Goal: Check status: Check status

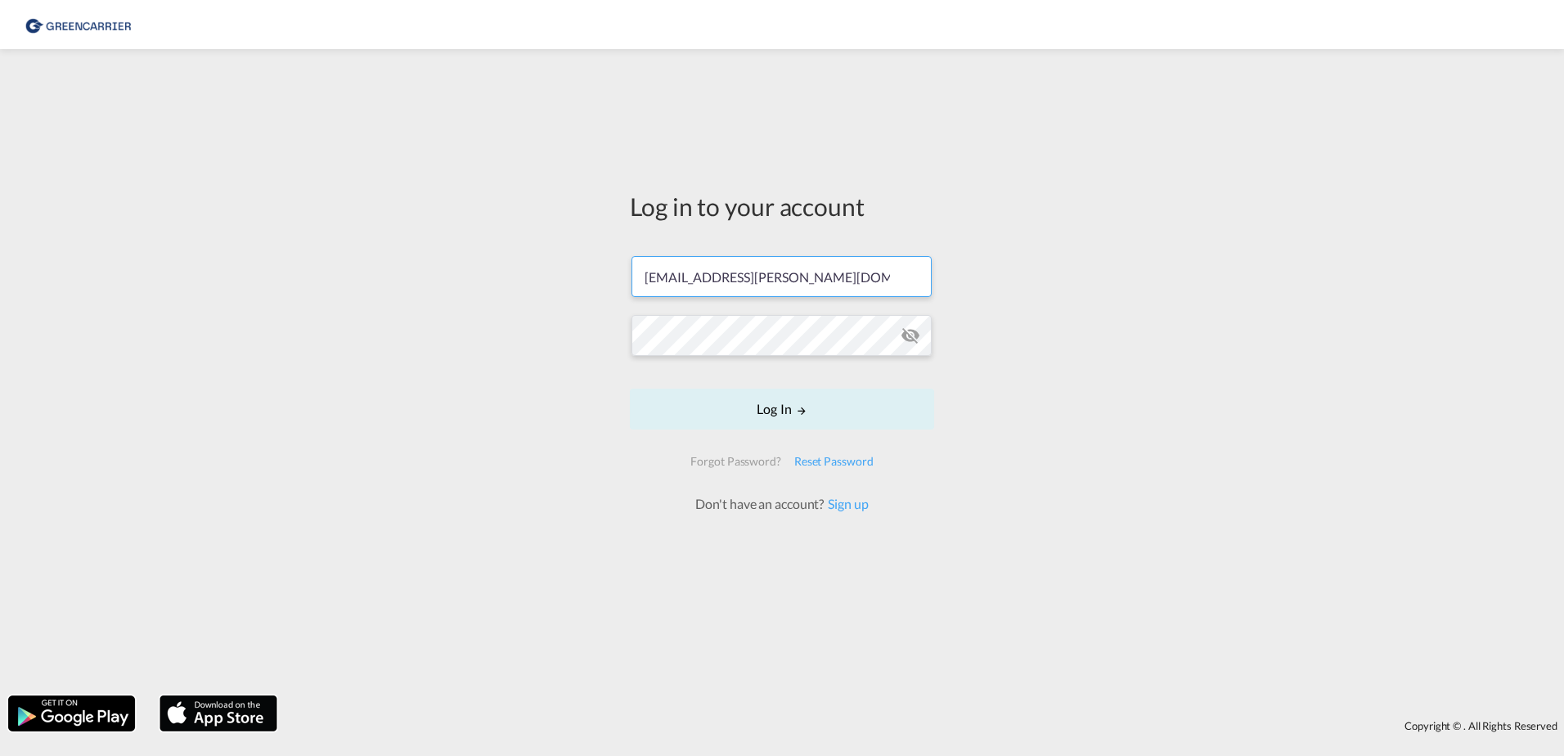
click at [910, 266] on input "lale.petersen@greencarrier.com" at bounding box center [782, 276] width 300 height 41
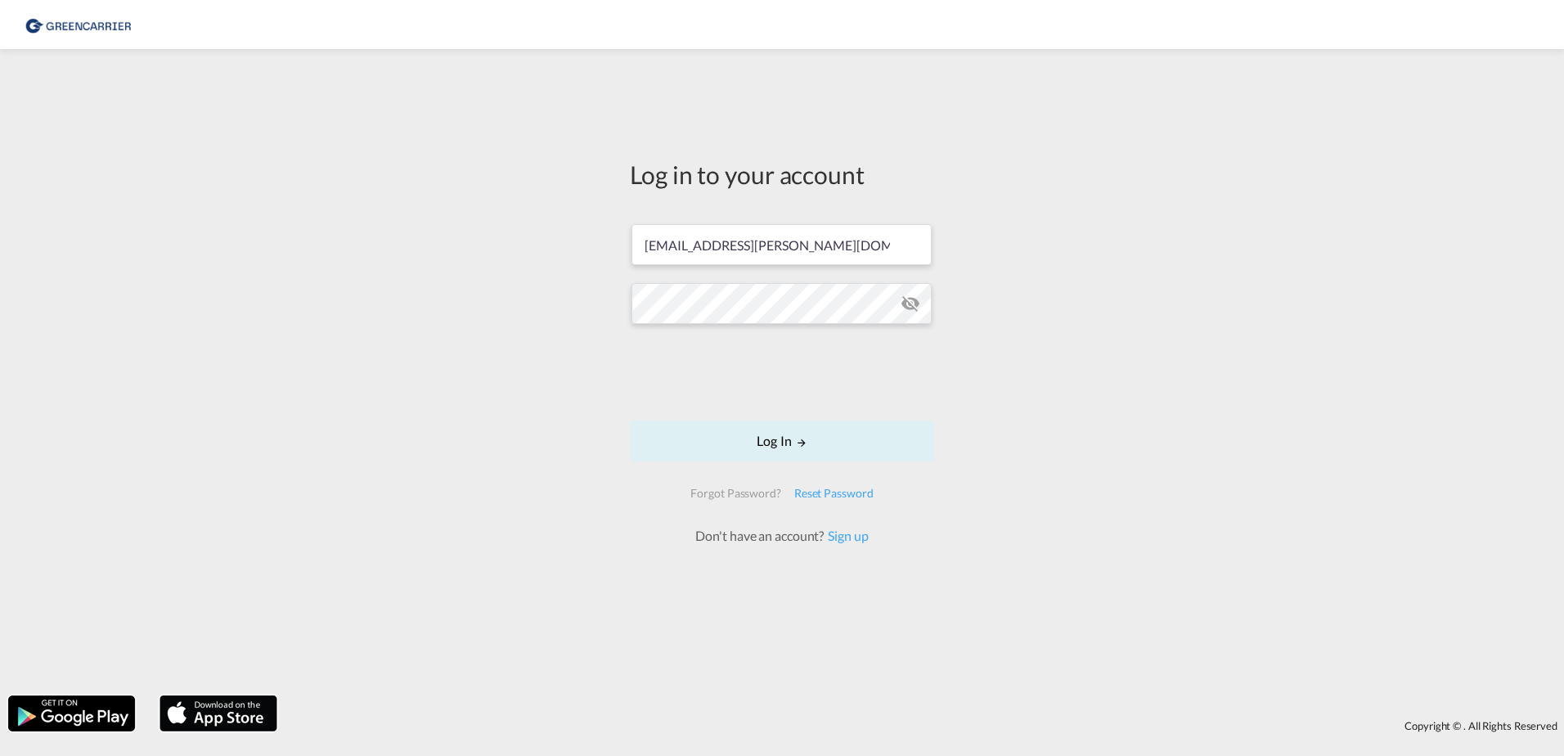
click at [375, 262] on div "Log in to your account lale.petersen@greencarrier.com Log In Forgot Password? R…" at bounding box center [782, 372] width 1564 height 630
click at [793, 243] on input "lale.petersen@greencarrier.com" at bounding box center [782, 244] width 300 height 41
drag, startPoint x: 829, startPoint y: 236, endPoint x: 277, endPoint y: 218, distance: 552.5
click at [277, 218] on div "Log in to your account lale.petersen@greencarrier.com Log In Forgot Password? R…" at bounding box center [782, 372] width 1564 height 630
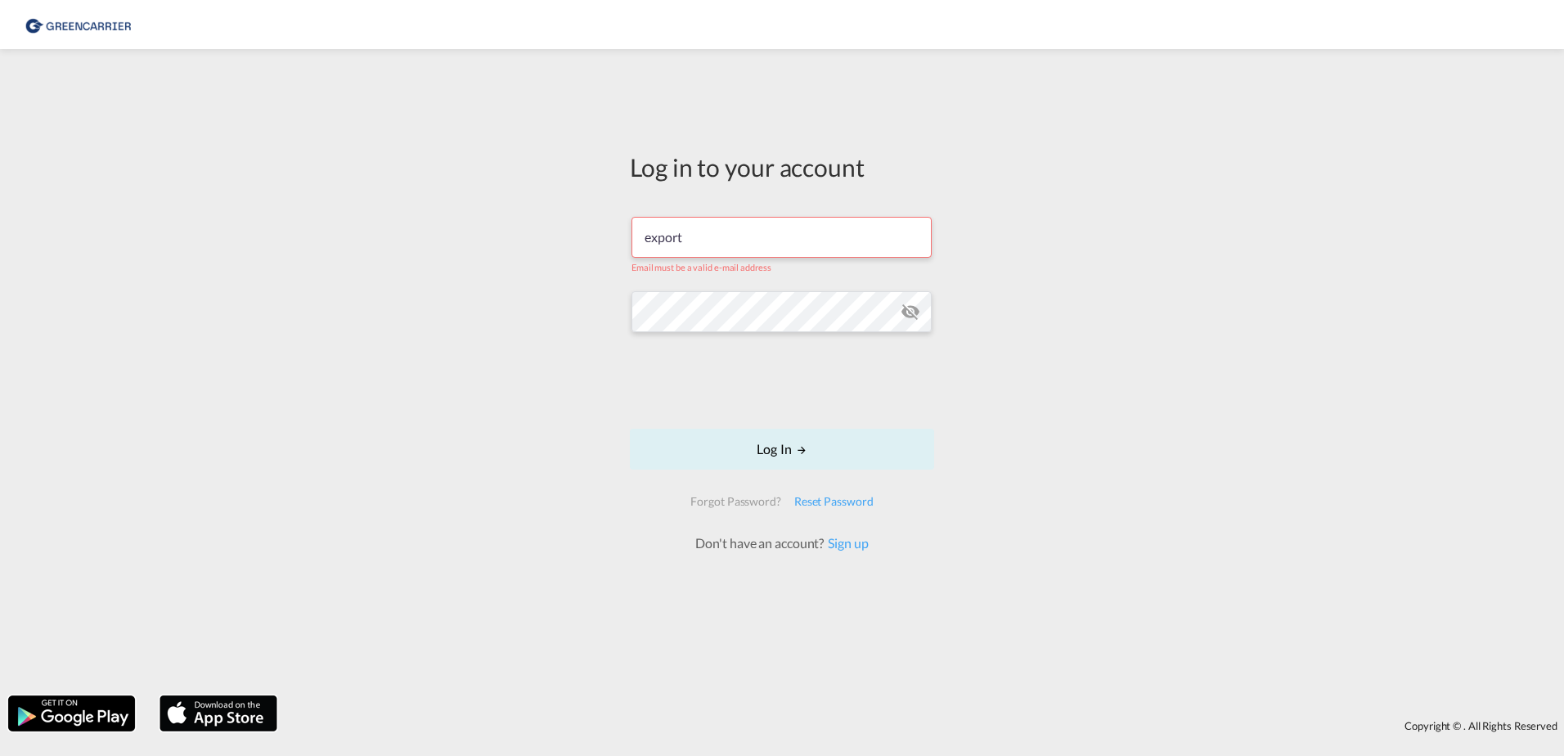
type input "export.gcc.de@greencarrier.com"
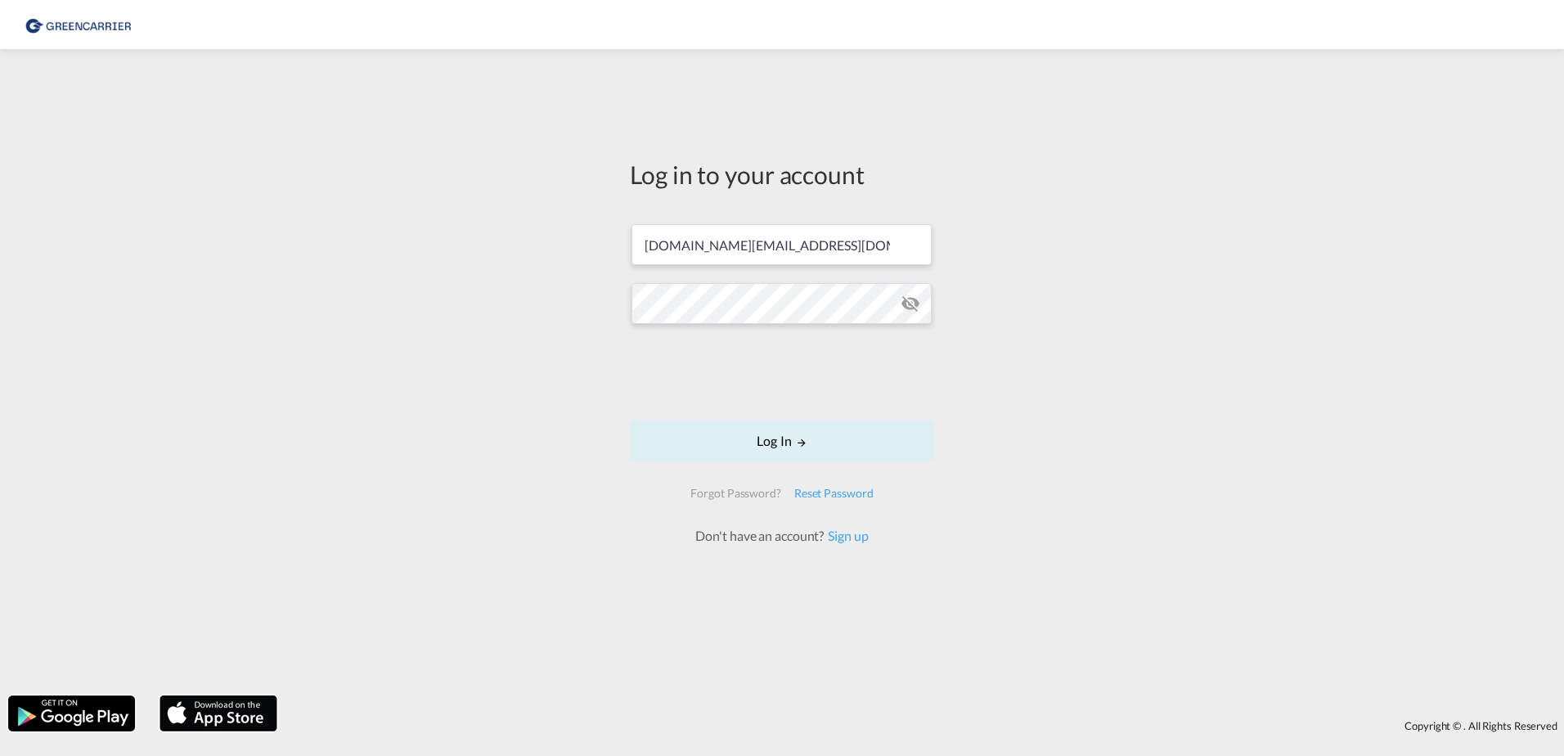
click at [917, 306] on md-icon "icon-eye-off" at bounding box center [911, 304] width 20 height 20
click at [420, 308] on div "Log in to your account export.gcc.de@greencarrier.com Log In Forgot Password? R…" at bounding box center [782, 372] width 1564 height 630
click at [497, 316] on div "Log in to your account export.gcc.de@greencarrier.com Log In Forgot Password? R…" at bounding box center [782, 372] width 1564 height 630
click at [756, 227] on input "export.gcc.de@greencarrier.com" at bounding box center [782, 237] width 300 height 41
click at [1145, 312] on div "Log in to your account export.gcc.de@greencarrier.com Log In Forgot Password? R…" at bounding box center [782, 372] width 1564 height 630
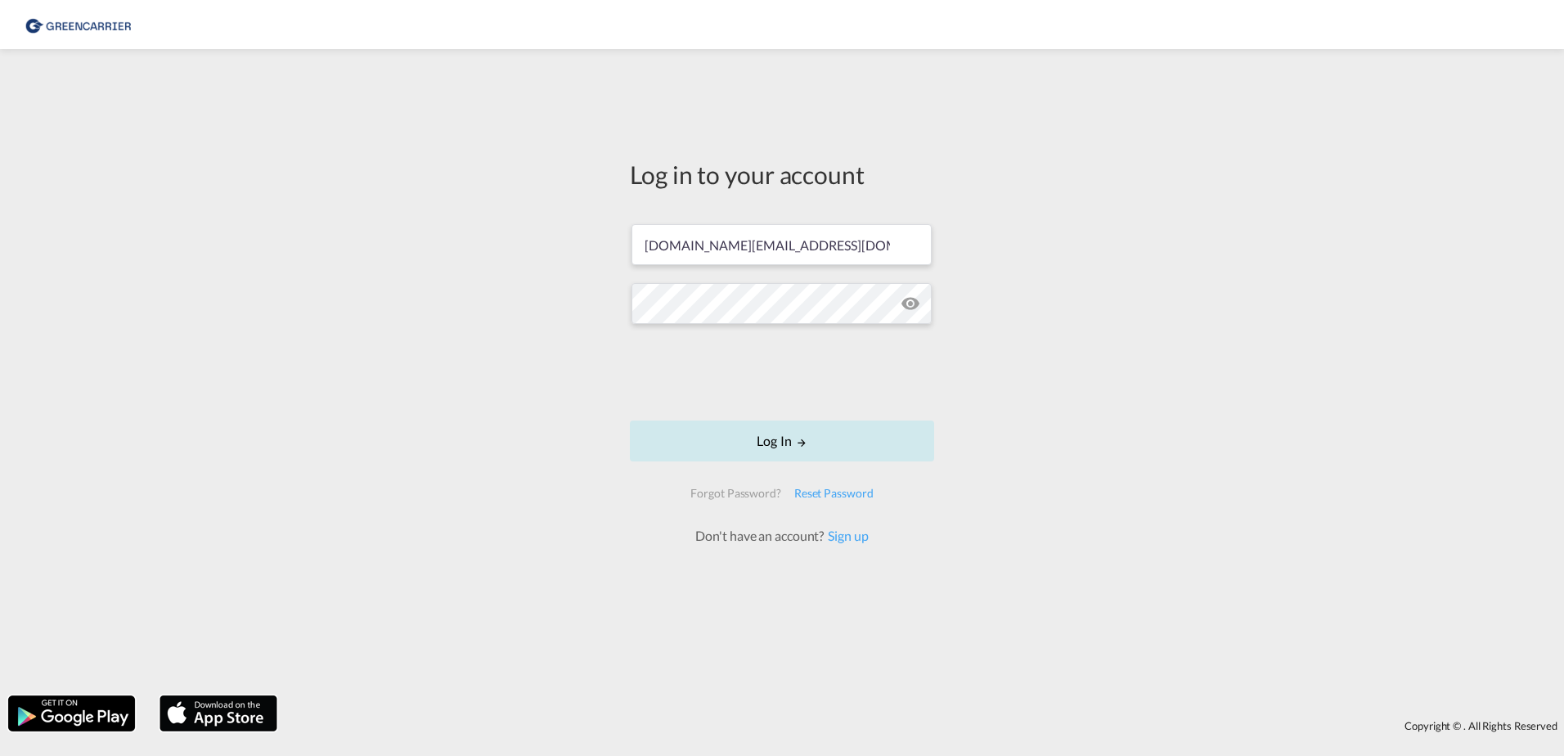
click at [796, 445] on md-icon "LOGIN" at bounding box center [801, 442] width 11 height 11
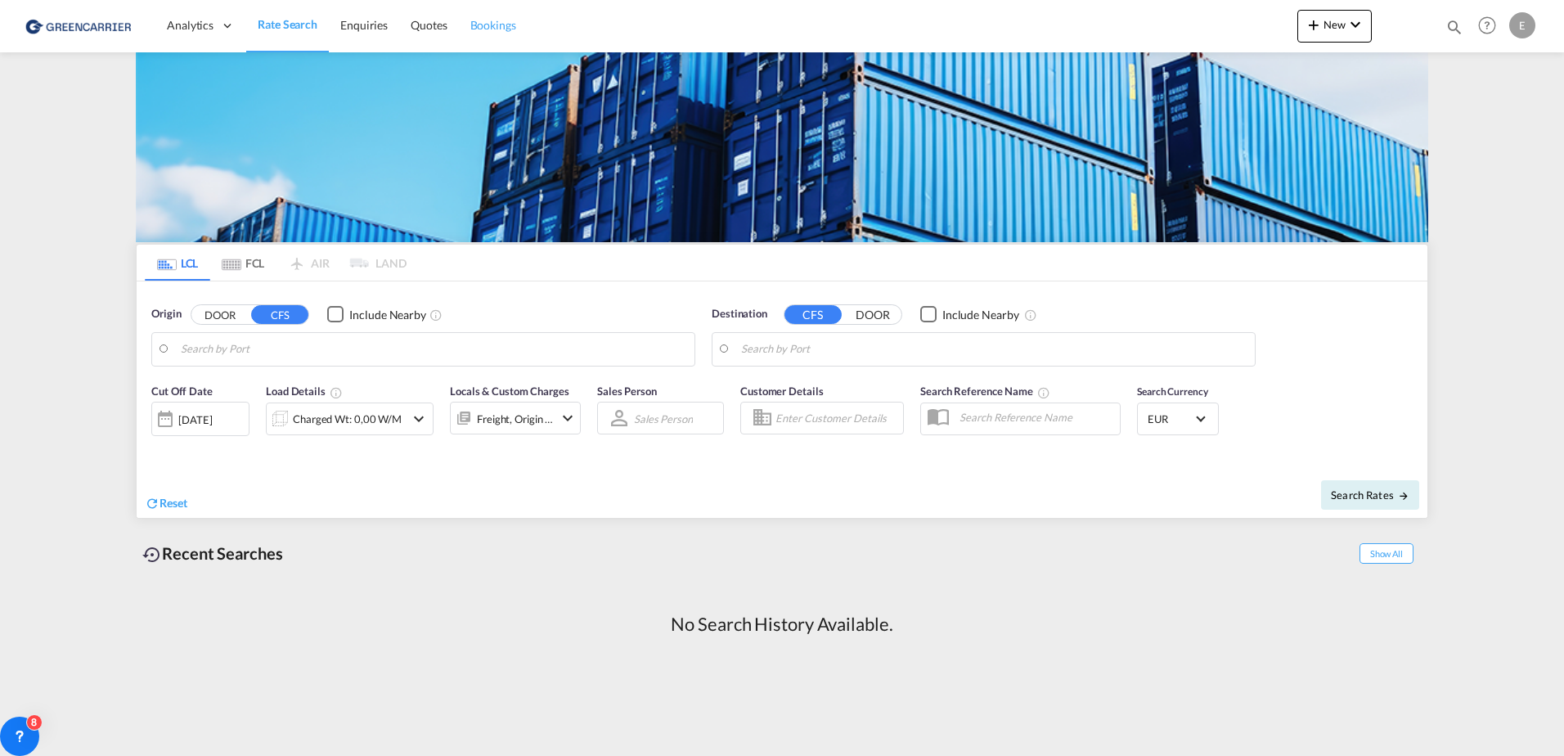
click at [481, 29] on span "Bookings" at bounding box center [493, 25] width 46 height 14
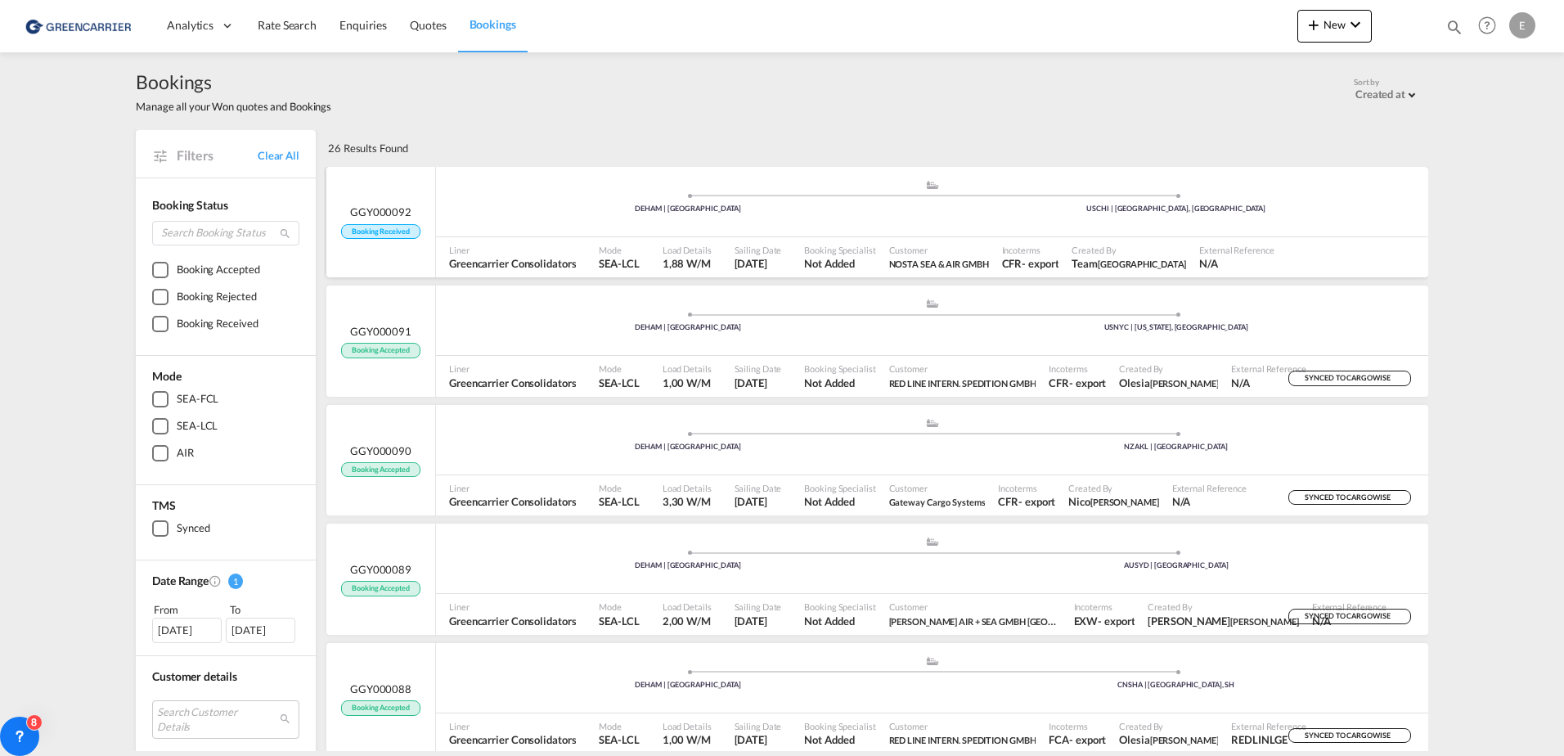
click at [884, 249] on div "Customer NOSTA SEA & AIR GMBH" at bounding box center [939, 257] width 113 height 41
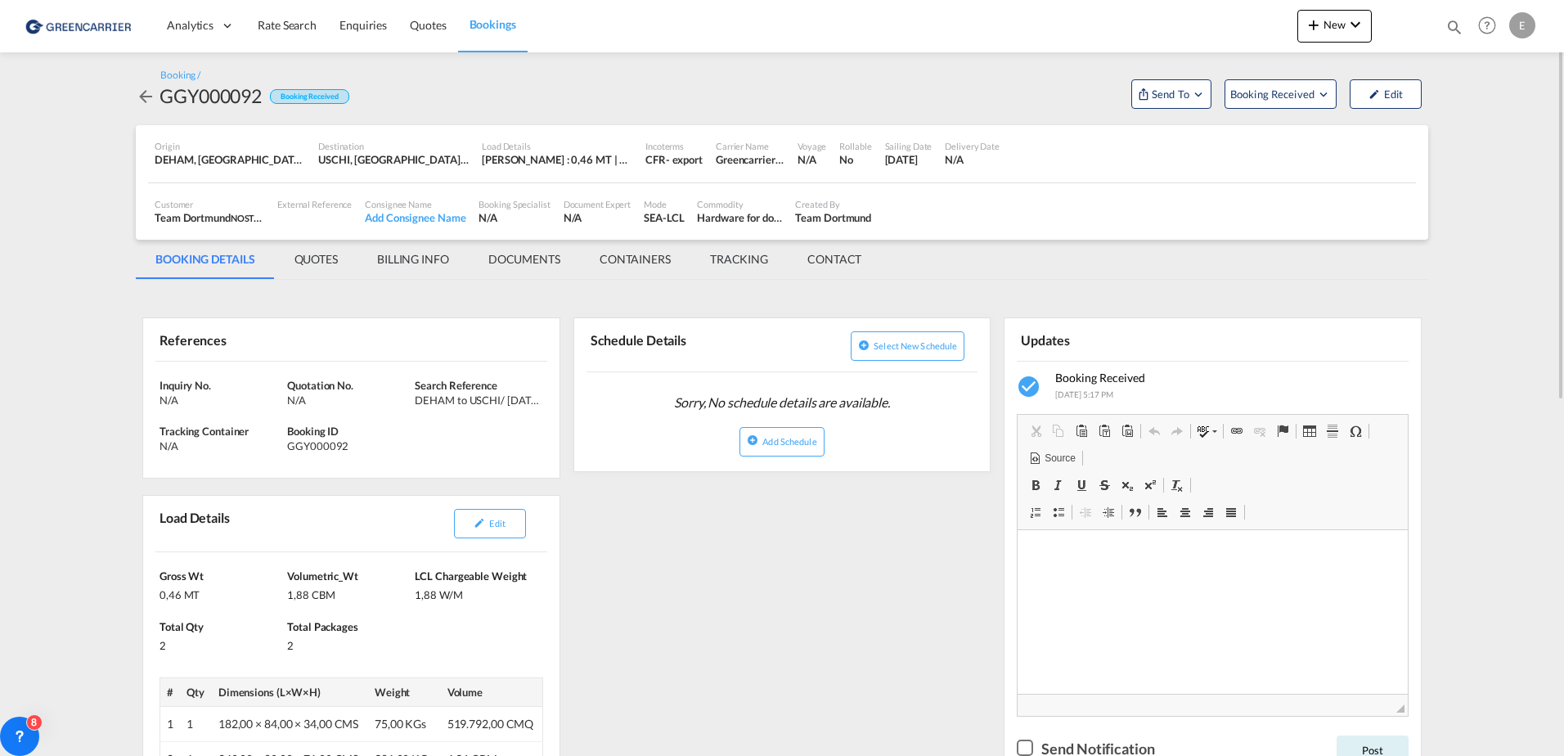
click at [495, 395] on div "DEHAM to USCHI/ [DATE]" at bounding box center [477, 400] width 124 height 15
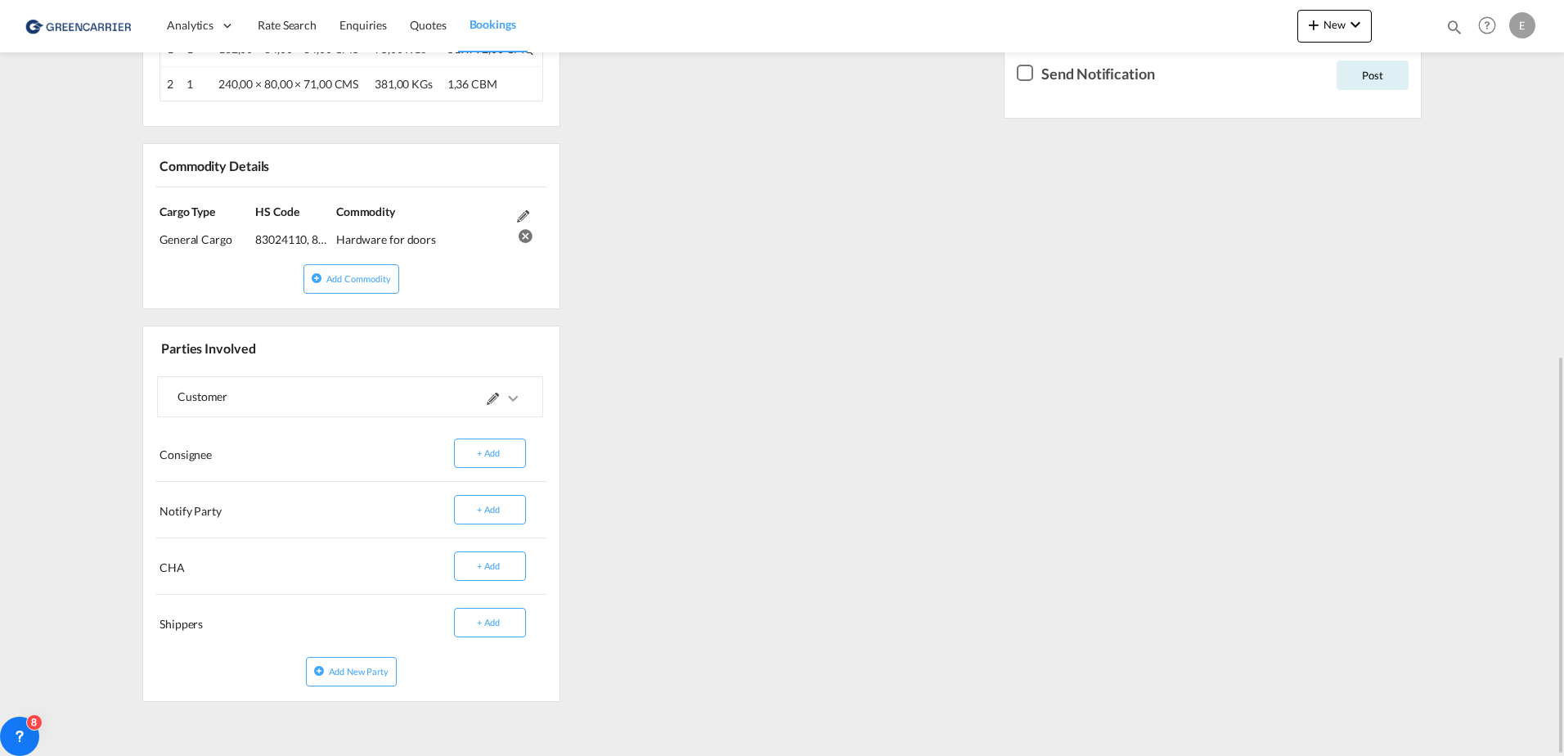
drag, startPoint x: 843, startPoint y: 335, endPoint x: 827, endPoint y: 258, distance: 78.4
drag, startPoint x: 703, startPoint y: 372, endPoint x: 686, endPoint y: 252, distance: 121.4
click at [1540, 465] on md-content "Analytics Dashboard Rate Search Enquiries Quotes Bookings New Quote Bookings" at bounding box center [782, 378] width 1564 height 756
drag, startPoint x: 1560, startPoint y: 430, endPoint x: 1549, endPoint y: 468, distance: 39.1
click at [1549, 472] on md-content "Analytics Dashboard Rate Search Enquiries Quotes Bookings New Quote Bookings" at bounding box center [782, 378] width 1564 height 756
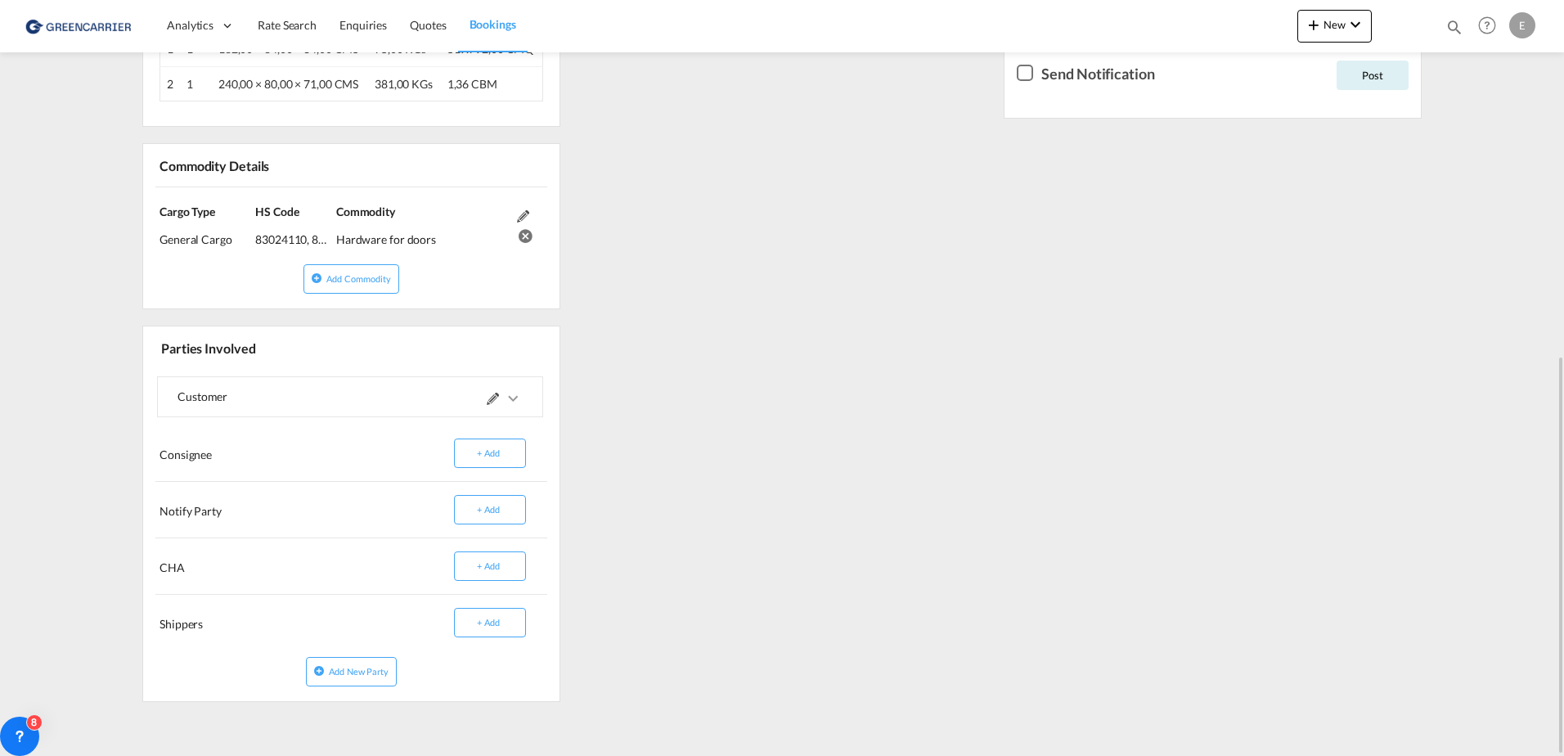
drag, startPoint x: 1551, startPoint y: 459, endPoint x: 1551, endPoint y: 406, distance: 53.2
click at [1551, 406] on md-content "Analytics Dashboard Rate Search Enquiries Quotes Bookings New Quote Bookings" at bounding box center [782, 378] width 1564 height 756
drag, startPoint x: 1563, startPoint y: 403, endPoint x: 1559, endPoint y: 229, distance: 174.3
click at [1559, 229] on md-content "Analytics Dashboard Rate Search Enquiries Quotes Bookings New Quote Bookings" at bounding box center [782, 378] width 1564 height 756
click at [1558, 229] on md-content "Analytics Dashboard Rate Search Enquiries Quotes Bookings New Quote Bookings" at bounding box center [782, 378] width 1564 height 756
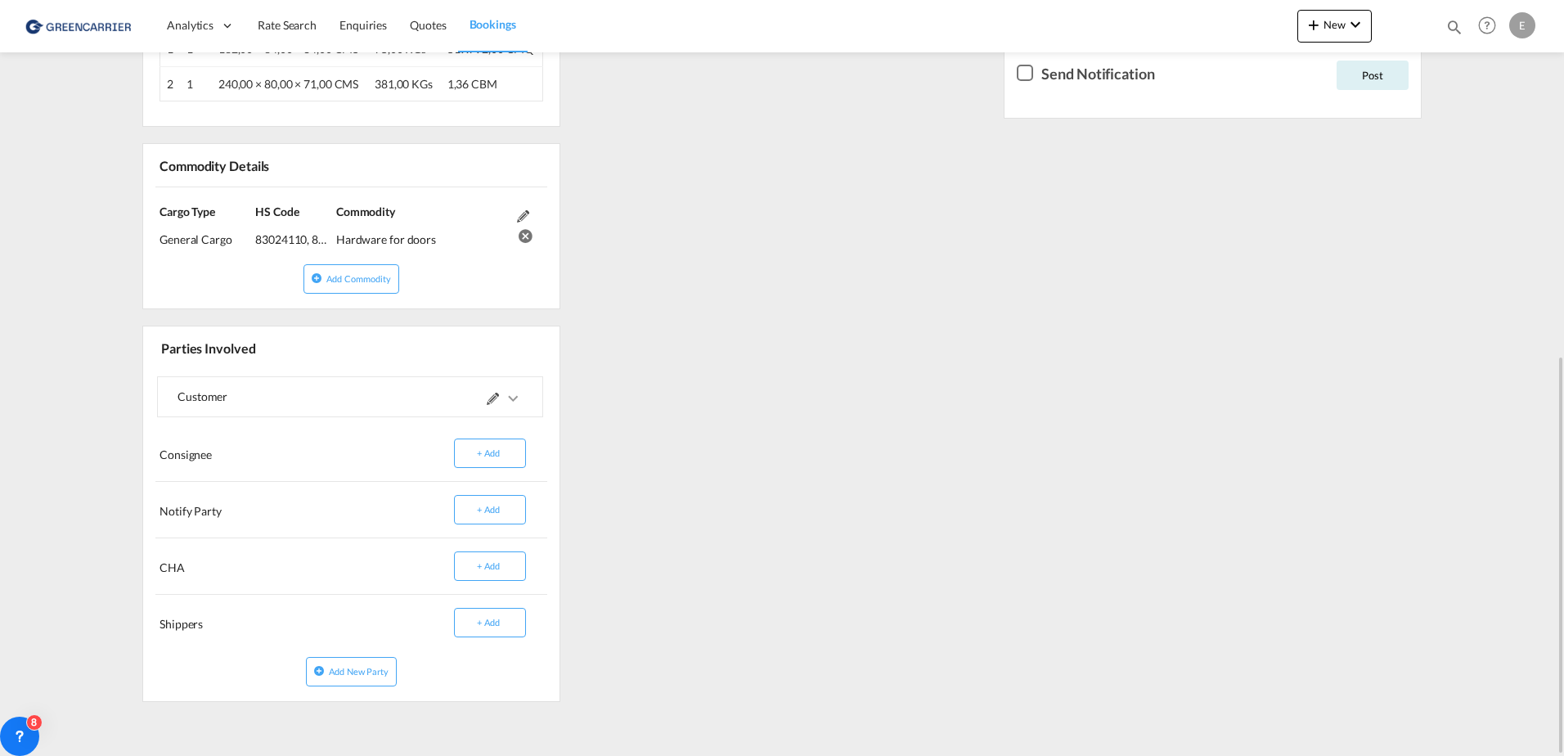
drag, startPoint x: 1010, startPoint y: 294, endPoint x: 996, endPoint y: 276, distance: 23.4
click at [1007, 300] on div "Updates Booking Received 3 Sep 2025, 5:17 PM Rich Text Editor, editor2 Editor t…" at bounding box center [1212, 164] width 431 height 1089
drag, startPoint x: 916, startPoint y: 108, endPoint x: 871, endPoint y: -85, distance: 198.2
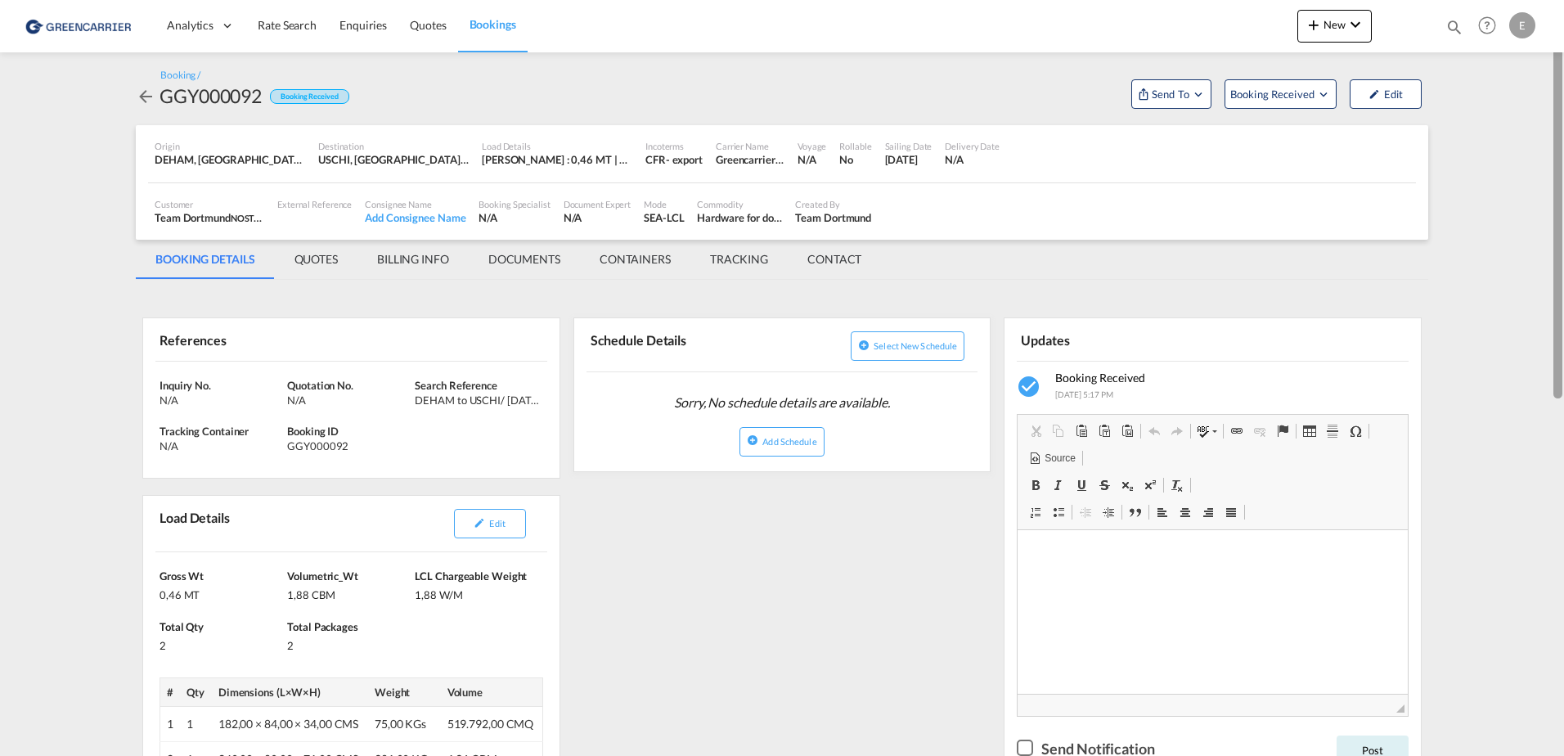
drag, startPoint x: 1558, startPoint y: 146, endPoint x: 1505, endPoint y: 50, distance: 109.1
click at [1505, 50] on md-content "Analytics Dashboard Rate Search Enquiries Quotes Bookings New Quote Bookings" at bounding box center [782, 378] width 1564 height 756
click at [414, 263] on md-tab-item "BILLING INFO" at bounding box center [412, 259] width 111 height 39
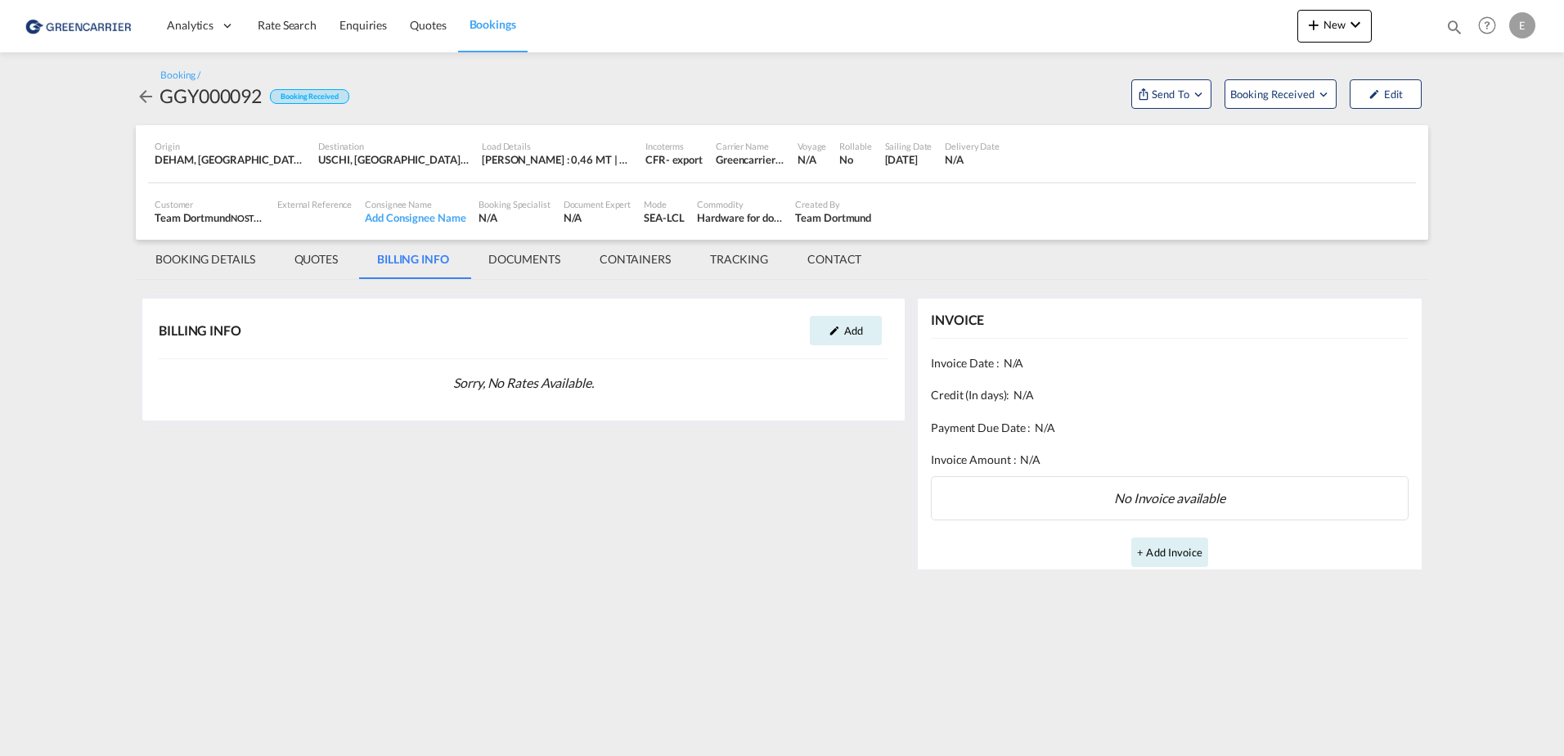
click at [533, 261] on md-tab-item "DOCUMENTS" at bounding box center [524, 259] width 111 height 39
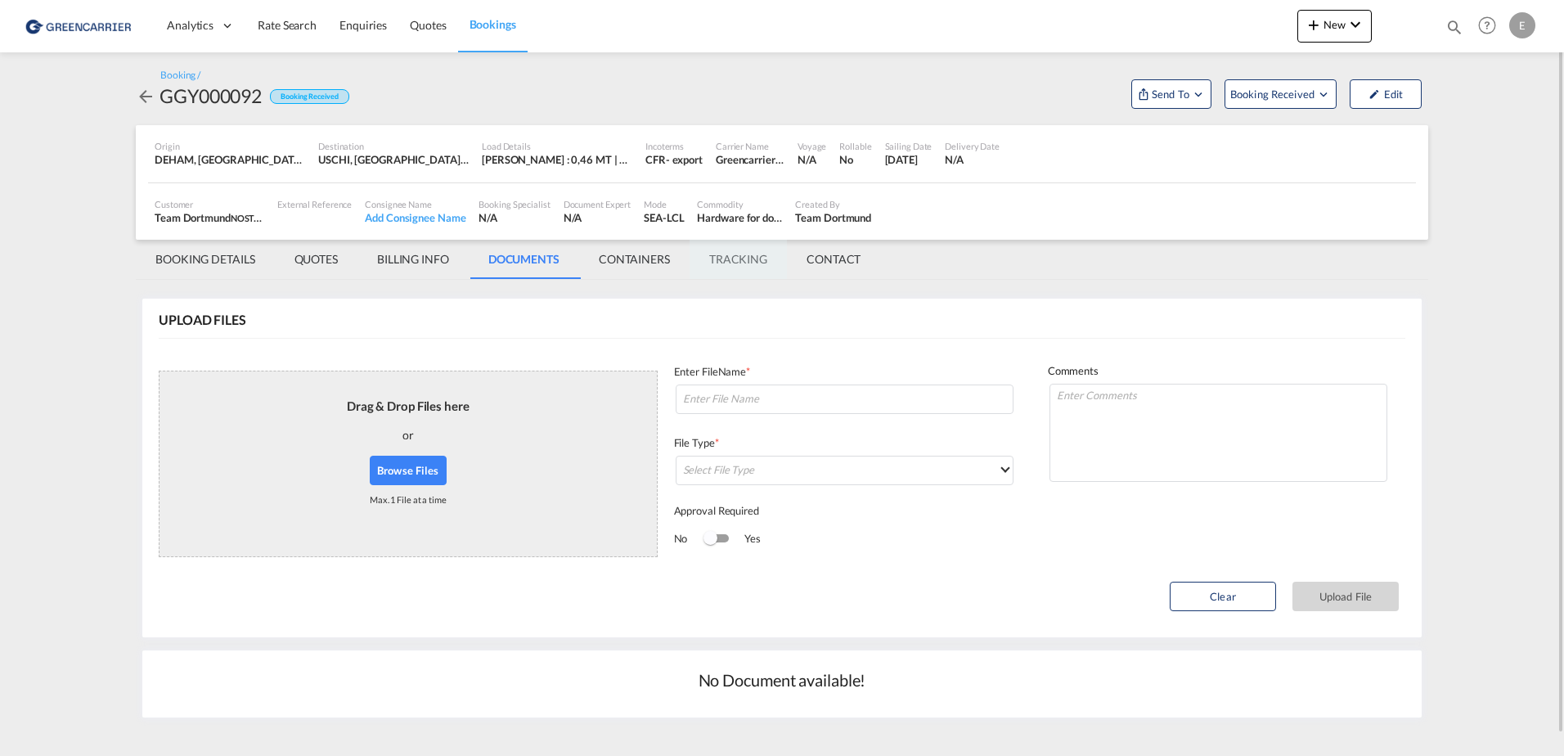
click at [774, 264] on md-tab-item "TRACKING" at bounding box center [738, 259] width 97 height 39
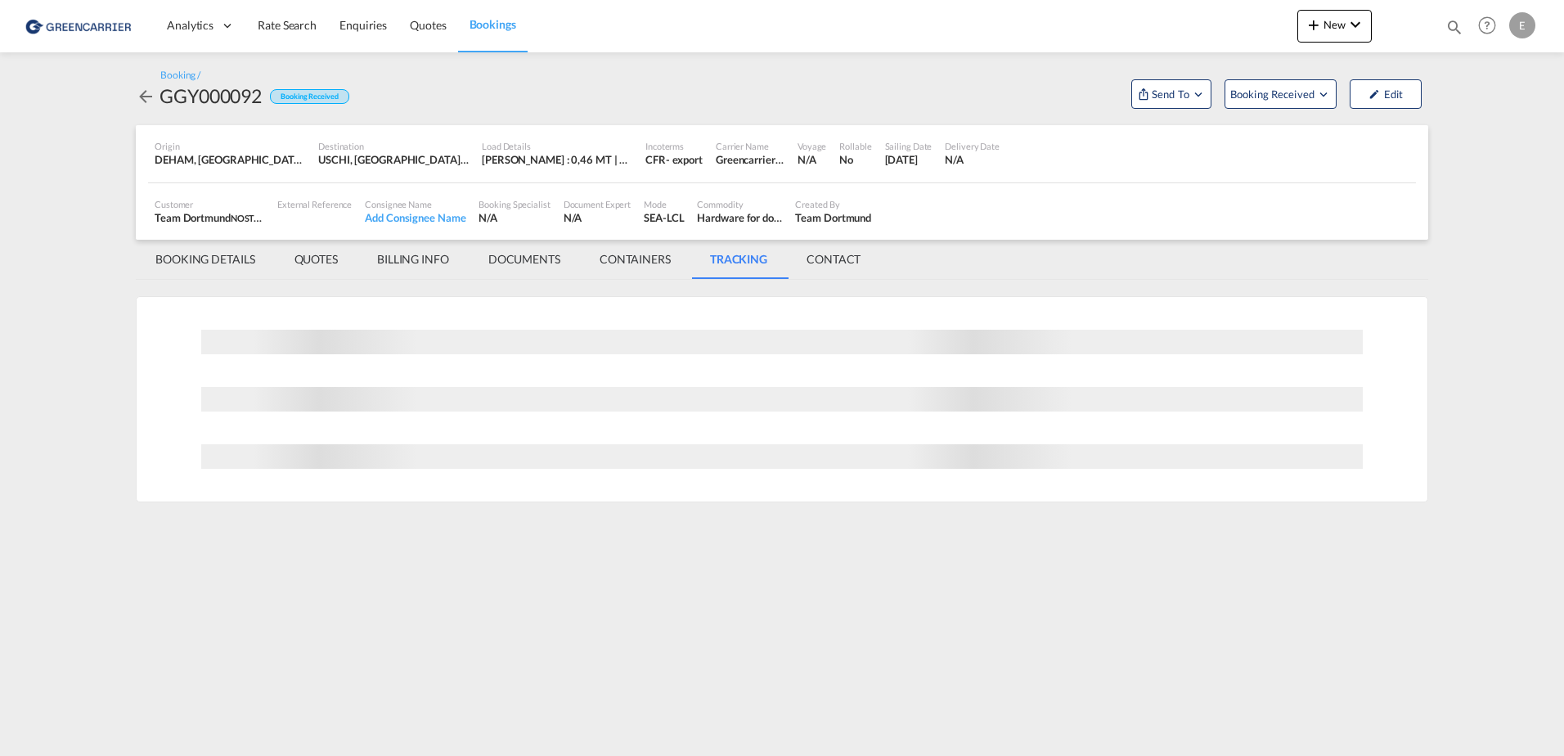
click at [875, 258] on md-tab-item "CONTACT" at bounding box center [833, 259] width 93 height 39
click at [859, 258] on md-tab-item "CONTACT" at bounding box center [833, 259] width 93 height 39
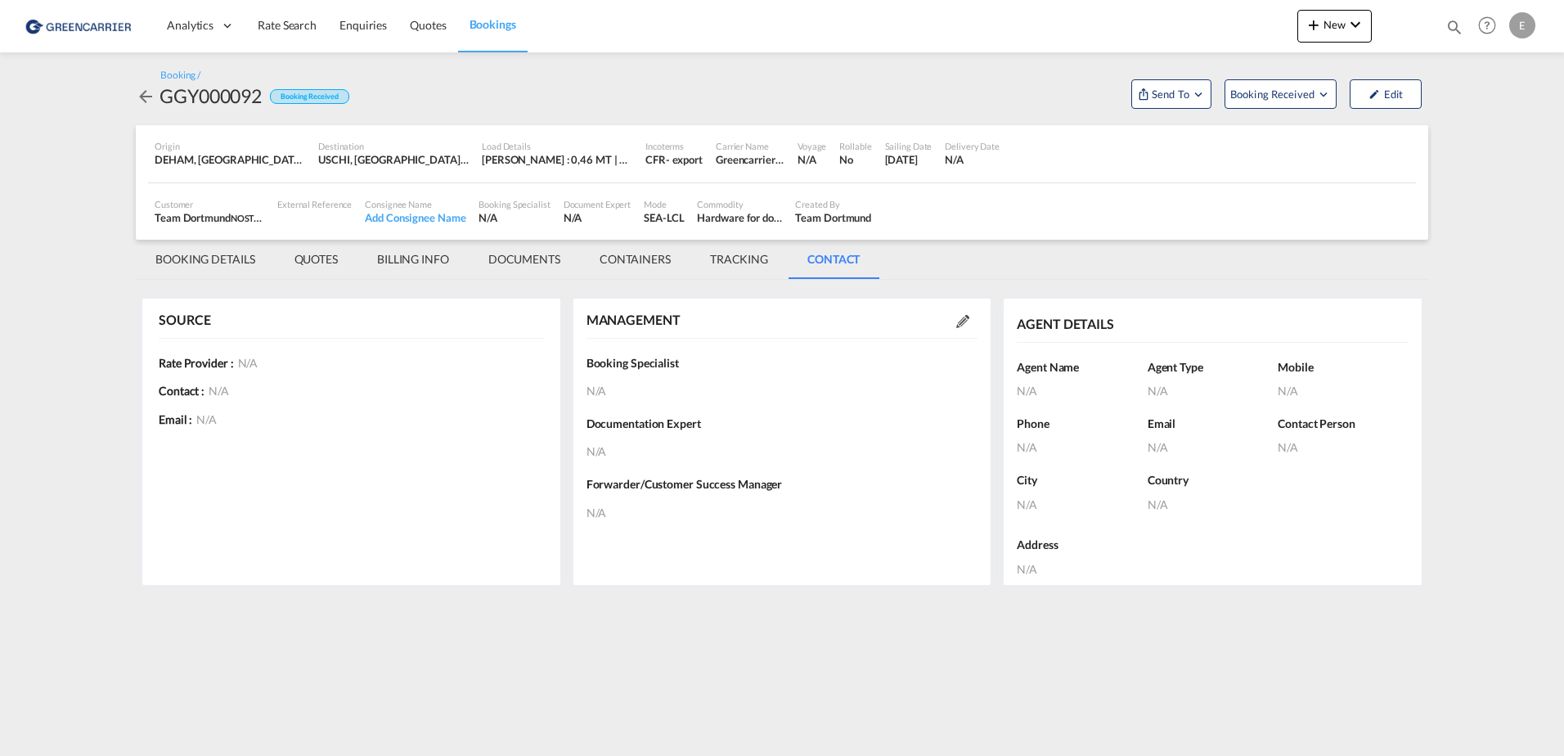
click at [739, 263] on md-tab-item "TRACKING" at bounding box center [738, 259] width 97 height 39
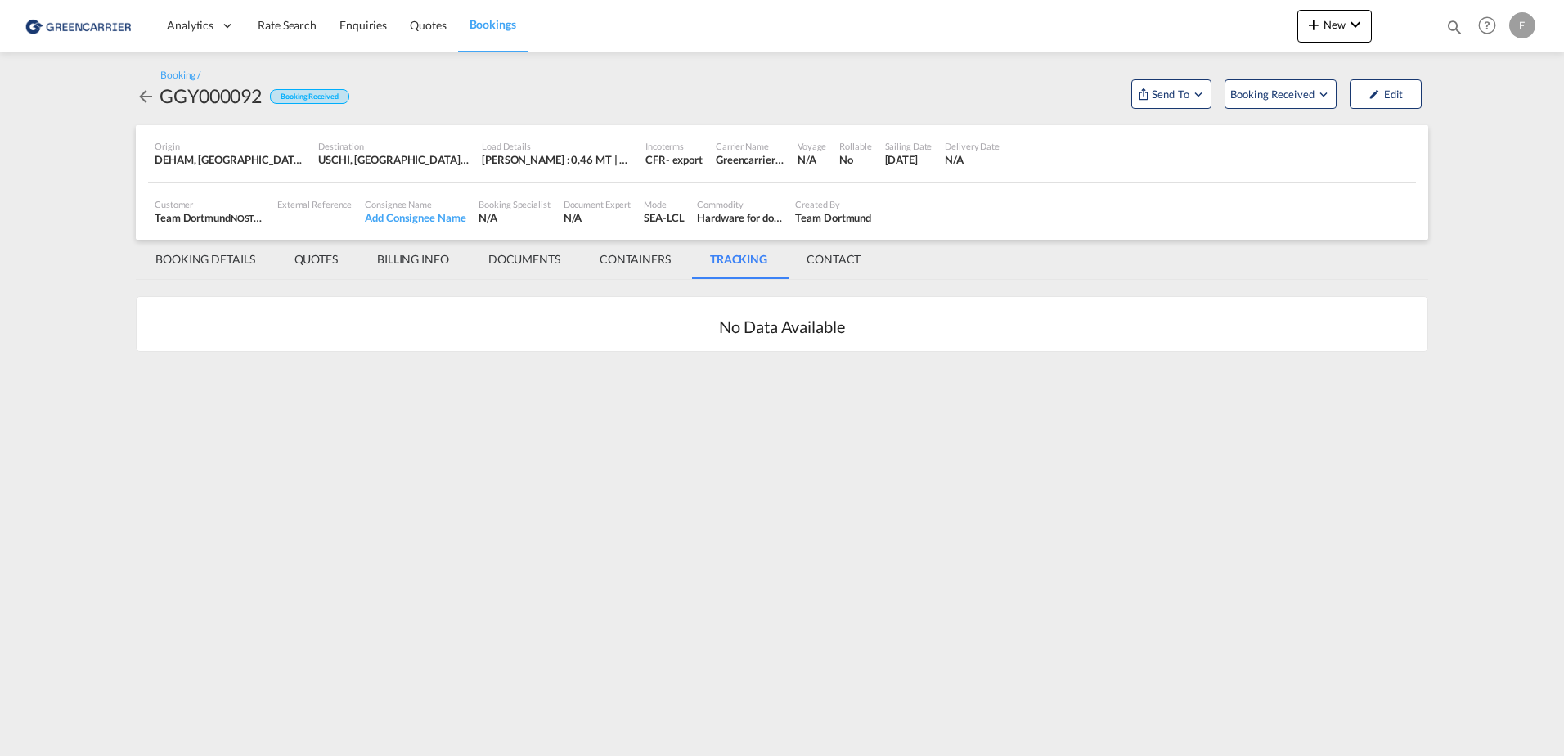
click at [632, 258] on md-tab-item "CONTAINERS" at bounding box center [635, 259] width 110 height 39
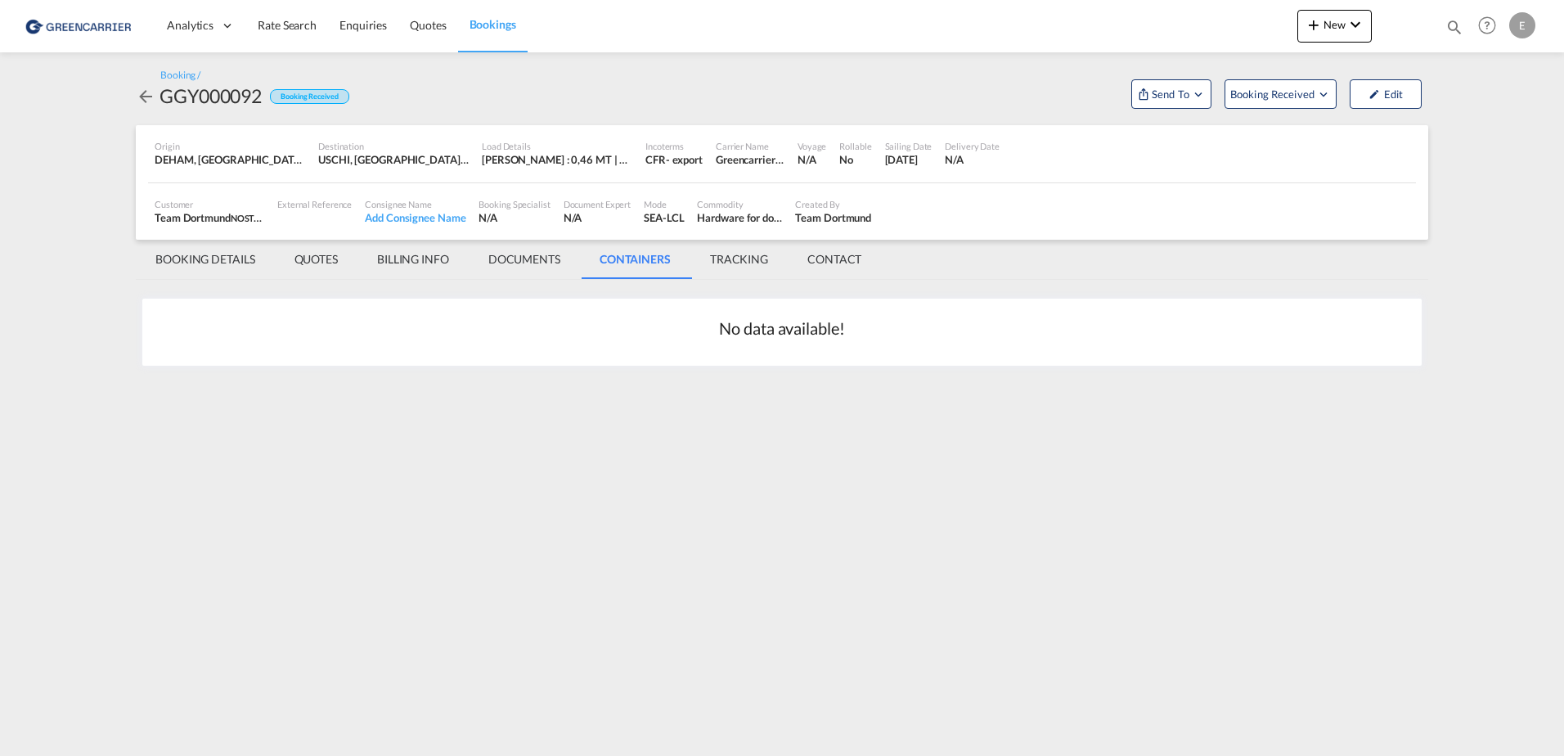
click at [524, 256] on md-tab-item "DOCUMENTS" at bounding box center [524, 259] width 111 height 39
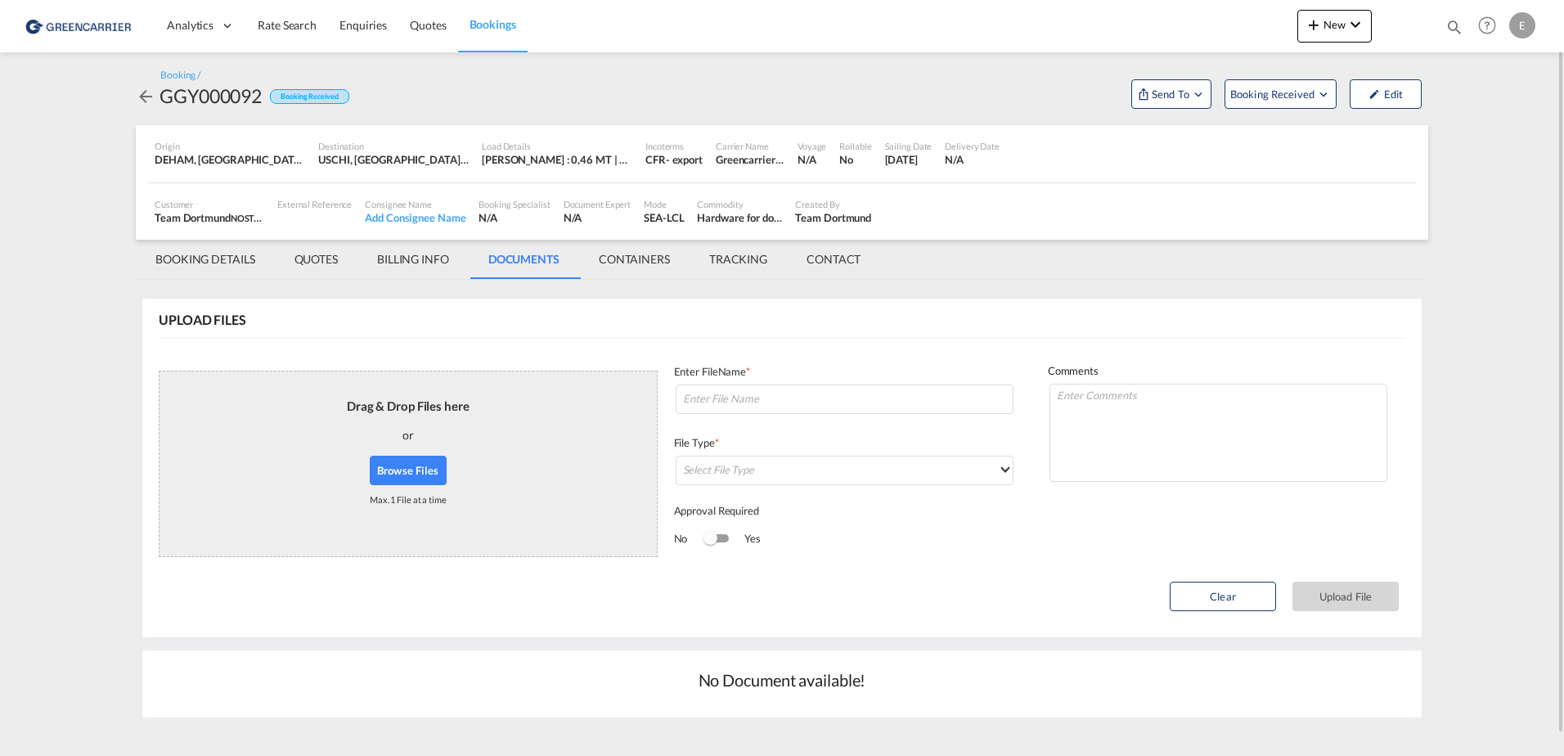
click at [385, 256] on md-tab-item "BILLING INFO" at bounding box center [412, 259] width 111 height 39
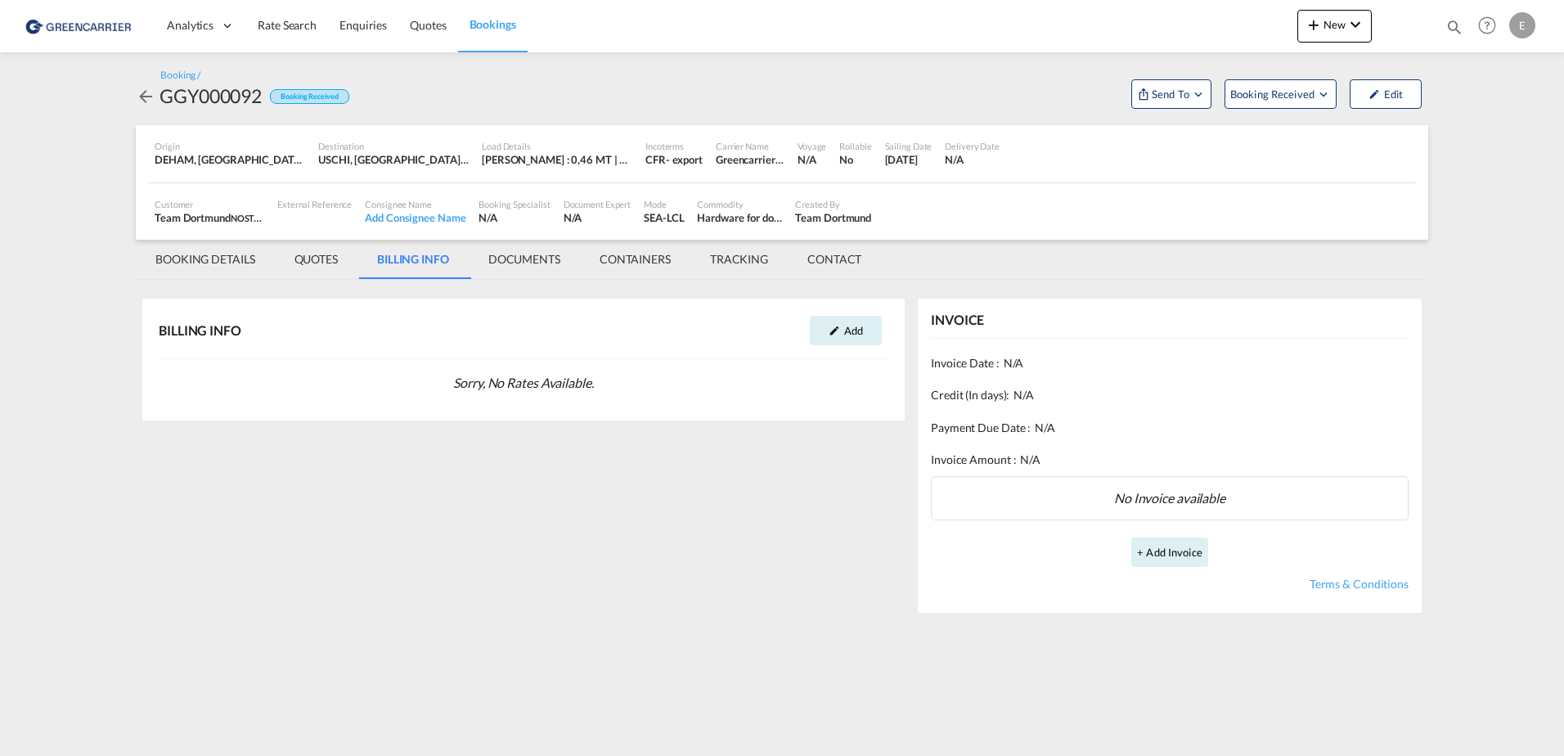
click at [294, 258] on md-tab-item "QUOTES" at bounding box center [316, 259] width 83 height 39
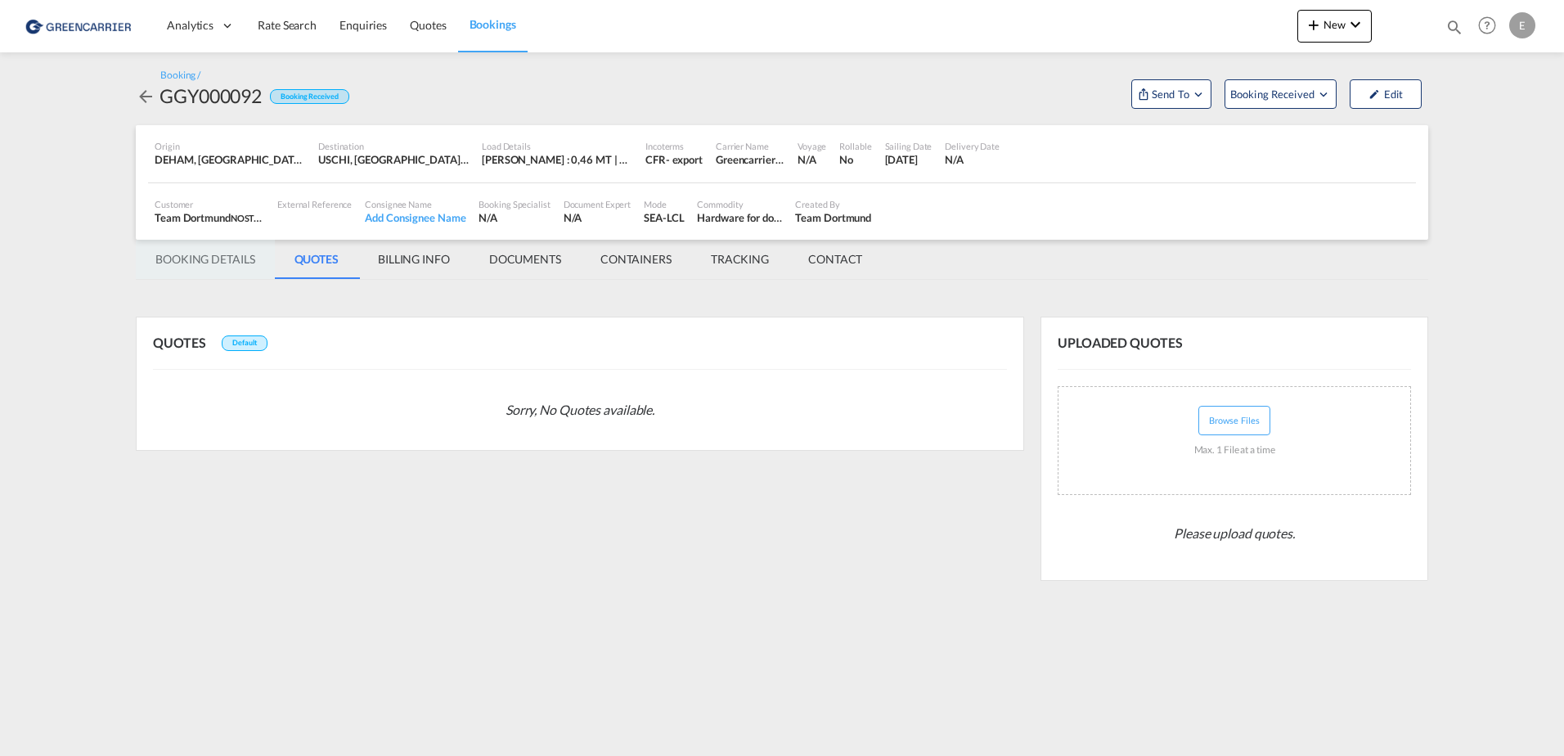
click at [214, 258] on md-tab-item "BOOKING DETAILS" at bounding box center [205, 259] width 139 height 39
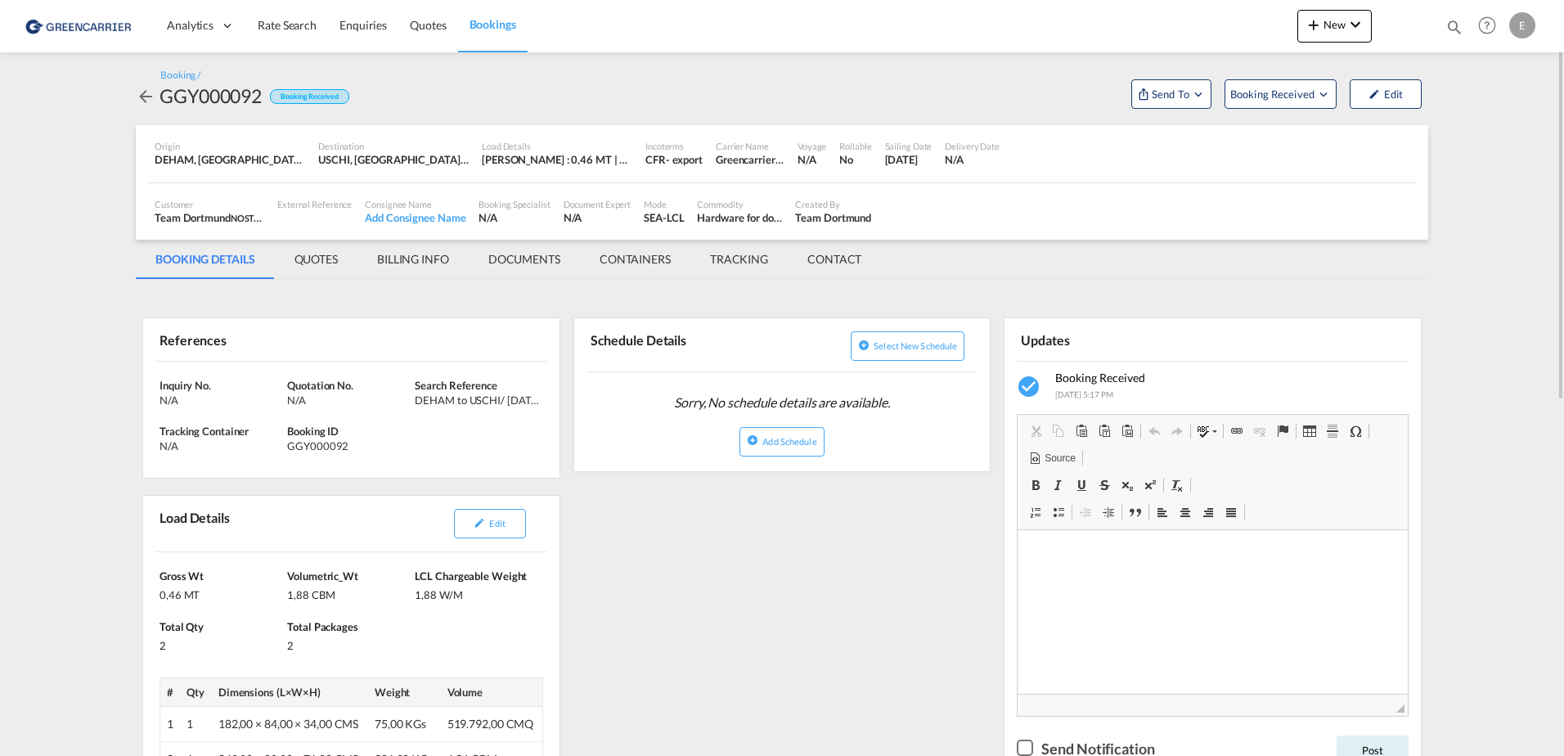
click at [448, 407] on div "DEHAM to USCHI/ [DATE]" at bounding box center [477, 400] width 124 height 15
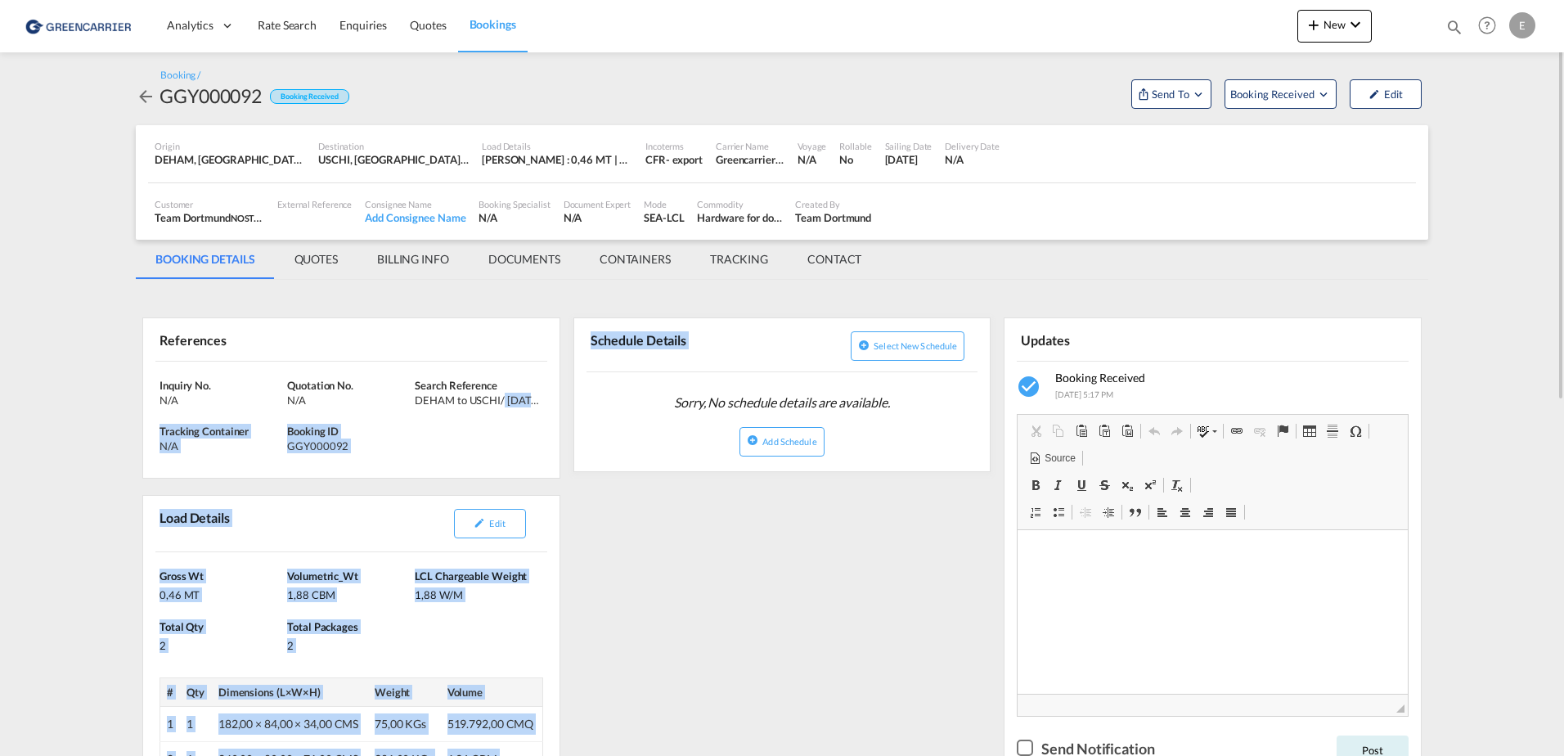
drag, startPoint x: 505, startPoint y: 403, endPoint x: 651, endPoint y: 389, distance: 147.1
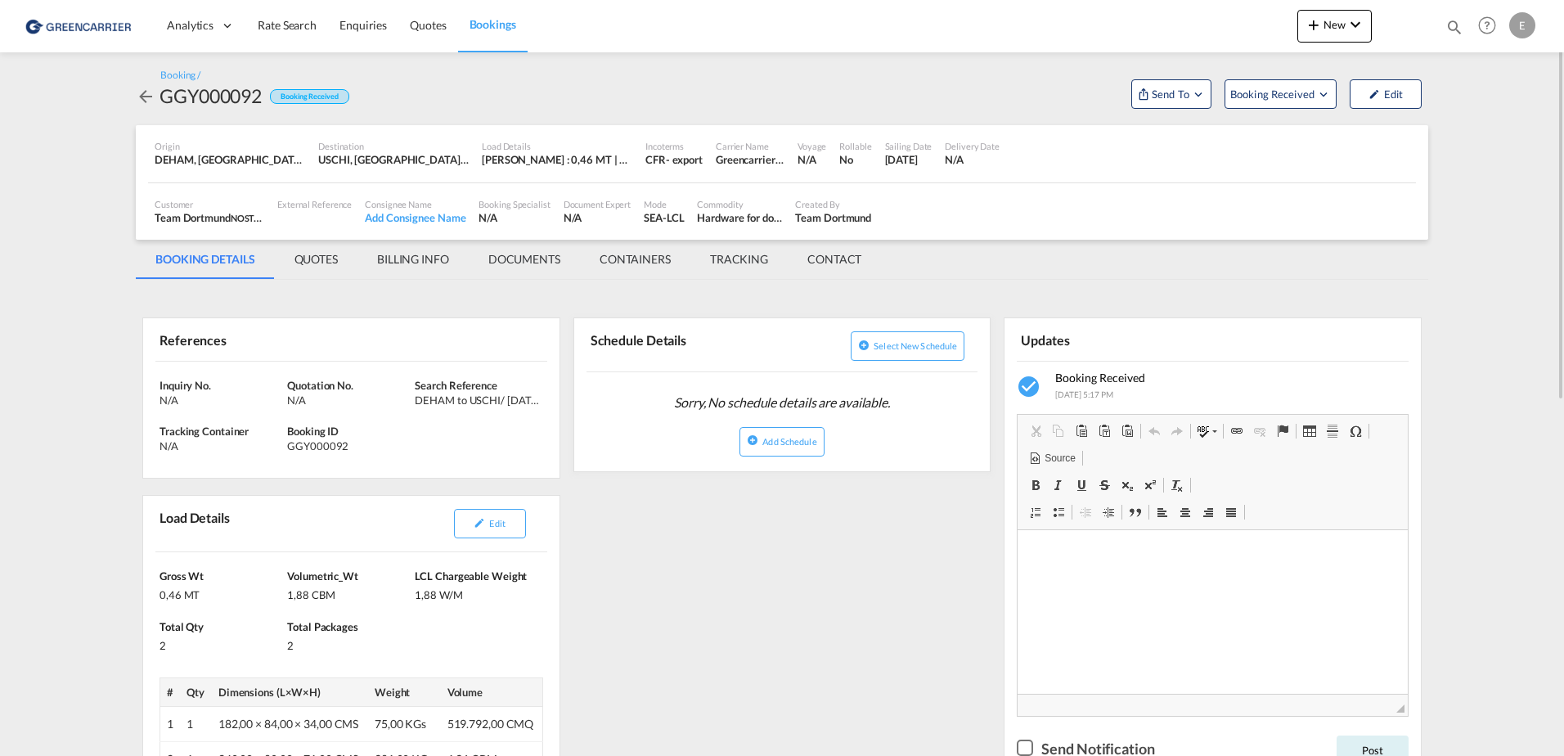
drag, startPoint x: 651, startPoint y: 389, endPoint x: 444, endPoint y: 402, distance: 207.3
click at [444, 402] on div "DEHAM to USCHI/ [DATE]" at bounding box center [477, 400] width 124 height 15
click at [446, 402] on div "DEHAM to USCHI/ [DATE]" at bounding box center [477, 400] width 124 height 15
drag, startPoint x: 446, startPoint y: 402, endPoint x: 528, endPoint y: 401, distance: 82.6
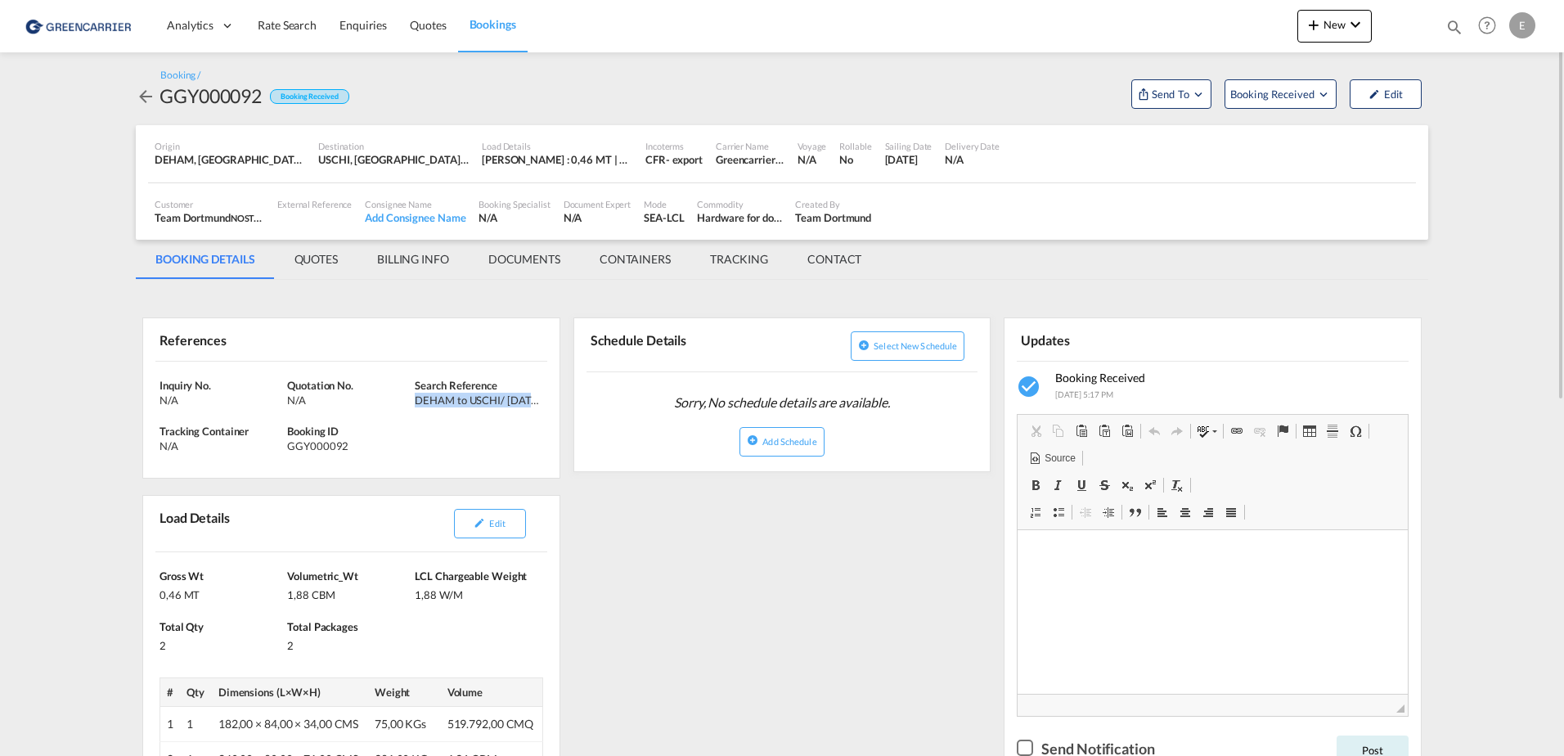
click at [530, 402] on div "DEHAM to USCHI/ [DATE]" at bounding box center [477, 400] width 124 height 15
click at [524, 399] on div "DEHAM to USCHI/ [DATE]" at bounding box center [477, 400] width 124 height 15
drag, startPoint x: 524, startPoint y: 399, endPoint x: 501, endPoint y: 456, distance: 61.7
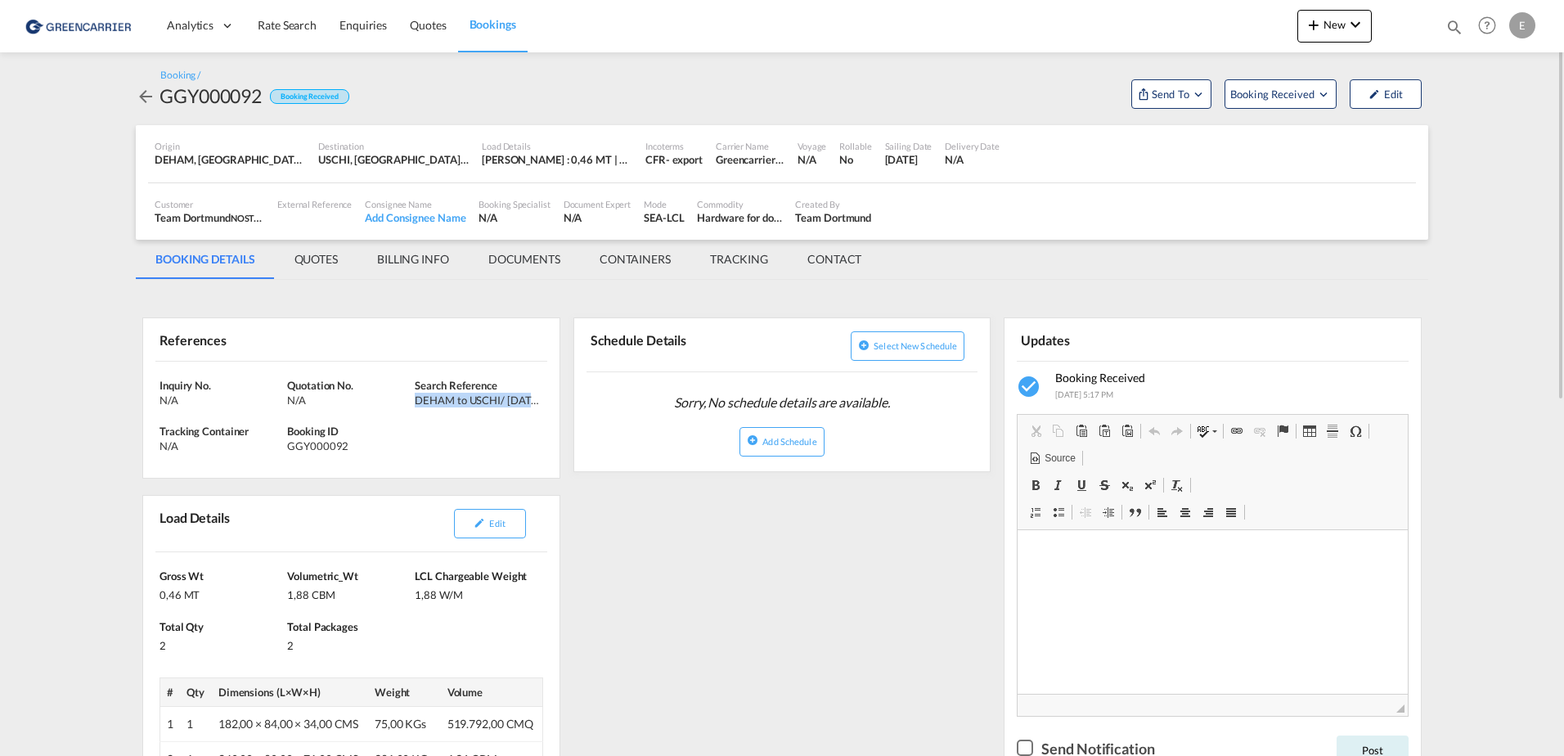
click at [501, 456] on div "Inquiry No. N/A Quotation No. N/A Search Reference DEHAM to USCHI/ [DATE] Track…" at bounding box center [351, 420] width 416 height 117
click at [1201, 99] on md-icon "Open demo menu" at bounding box center [1198, 94] width 15 height 15
click at [1279, 95] on md-backdrop at bounding box center [782, 378] width 1564 height 756
click at [1279, 95] on span "Booking Received" at bounding box center [1273, 94] width 86 height 16
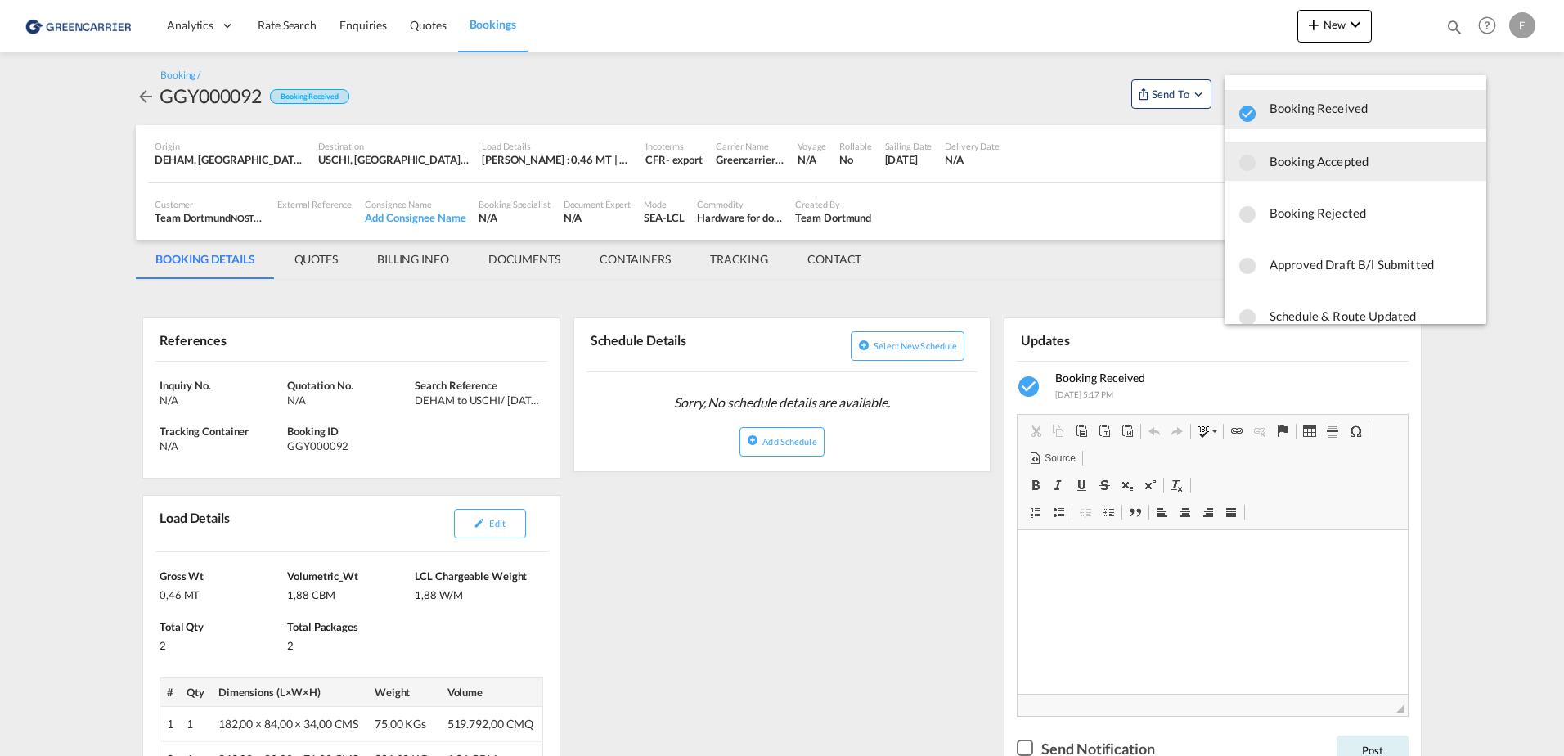
click at [1298, 164] on span "Booking Accepted" at bounding box center [1372, 160] width 204 height 29
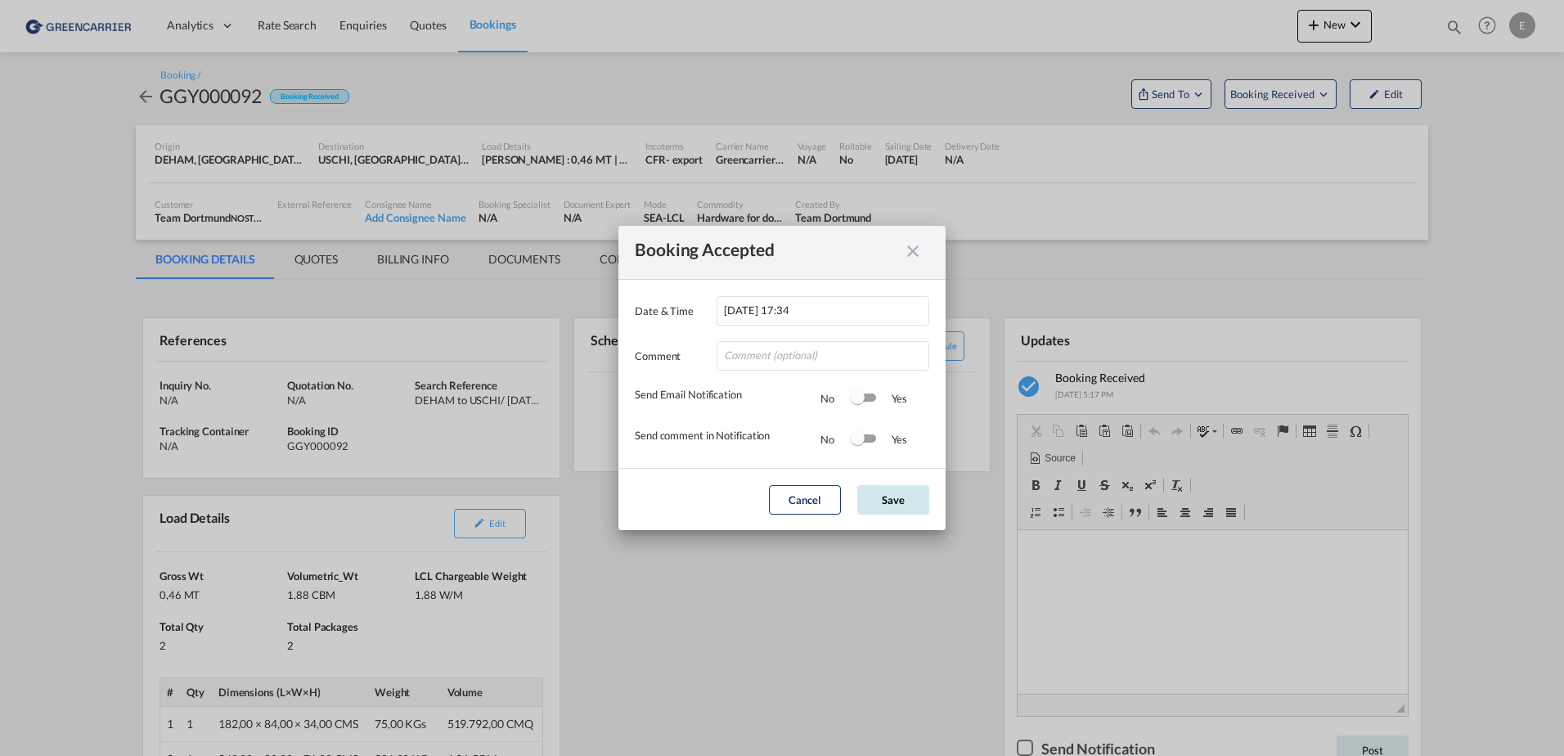
click at [893, 504] on button "Save" at bounding box center [893, 499] width 72 height 29
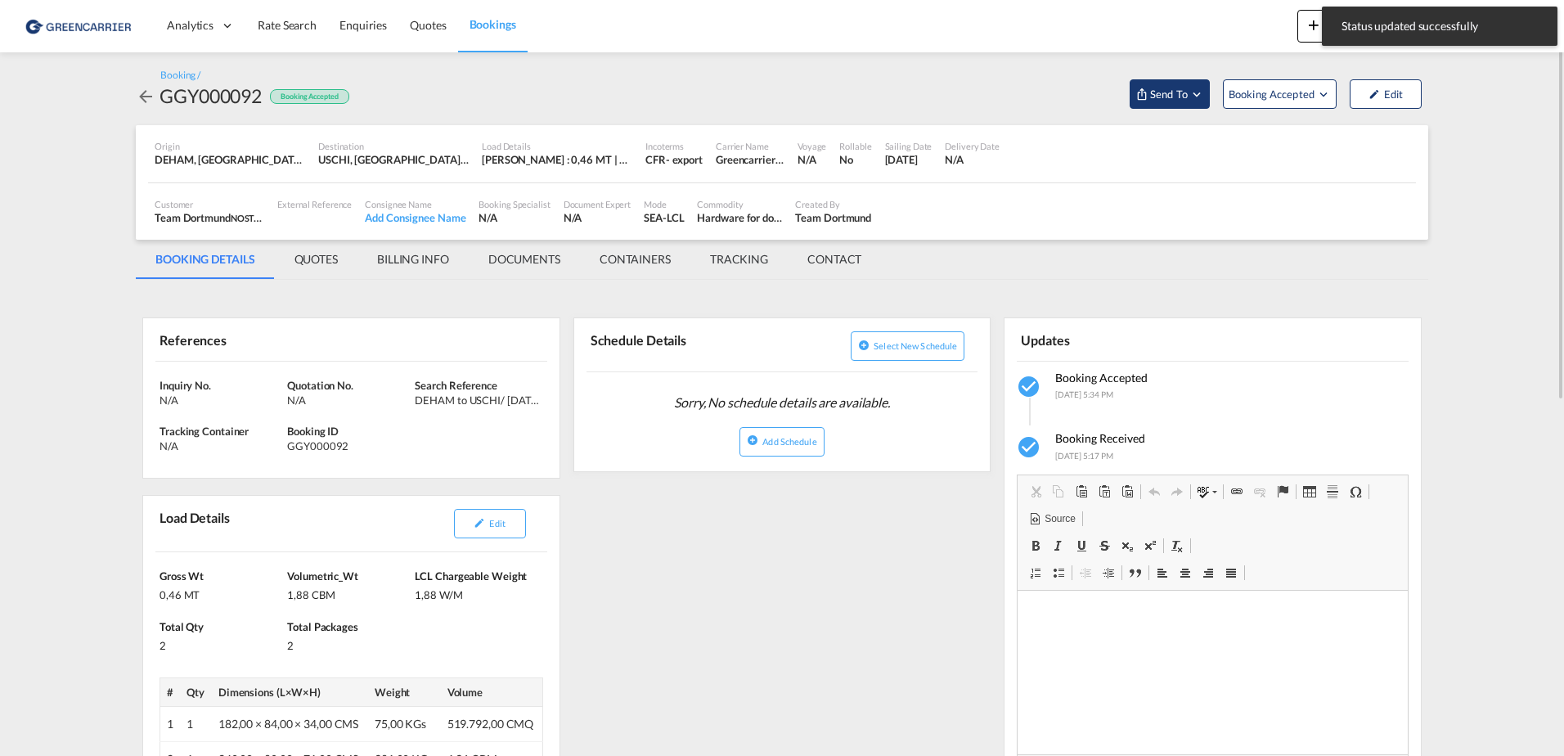
click at [1171, 95] on span "Send To" at bounding box center [1169, 94] width 41 height 16
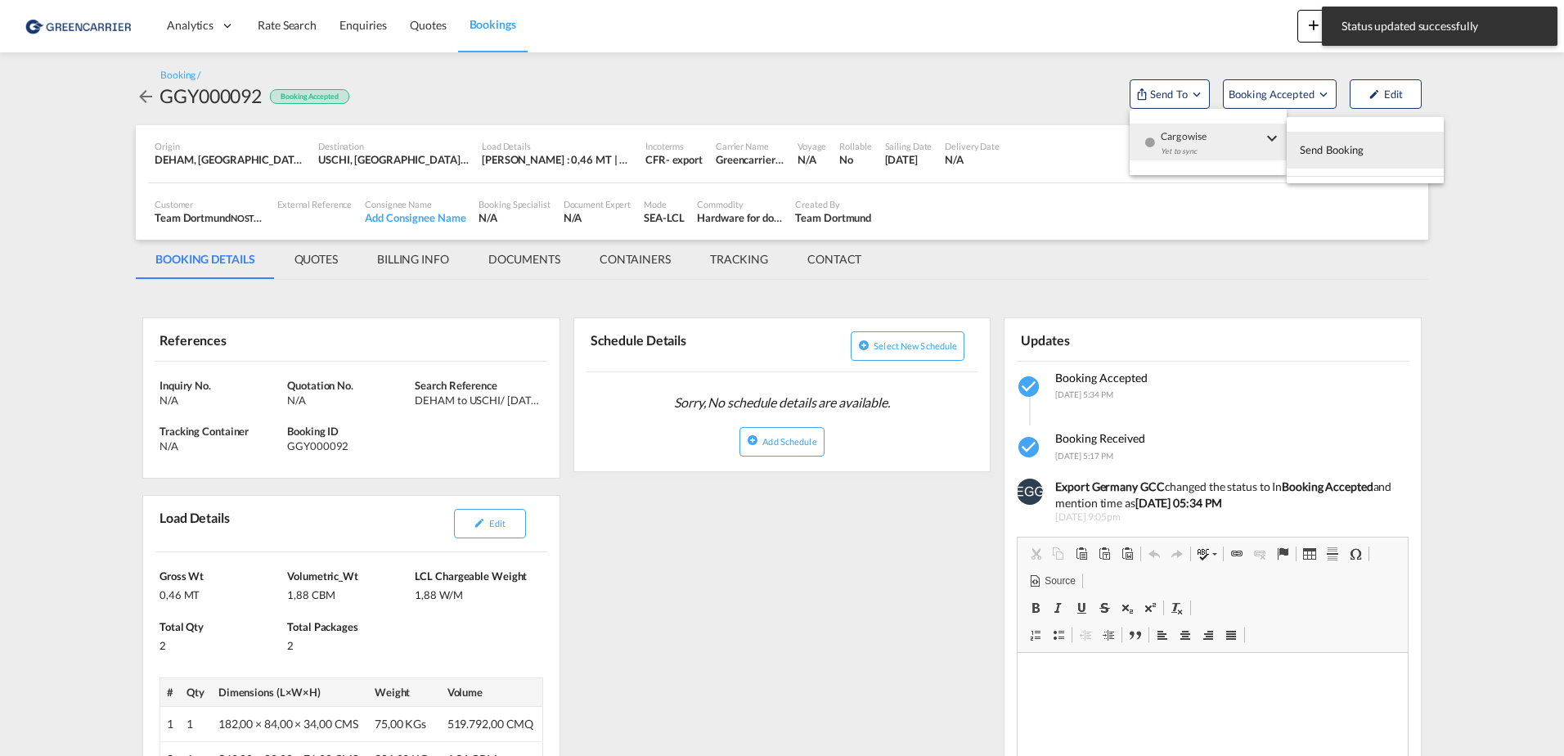
click at [1363, 140] on span "Send Booking" at bounding box center [1332, 150] width 65 height 26
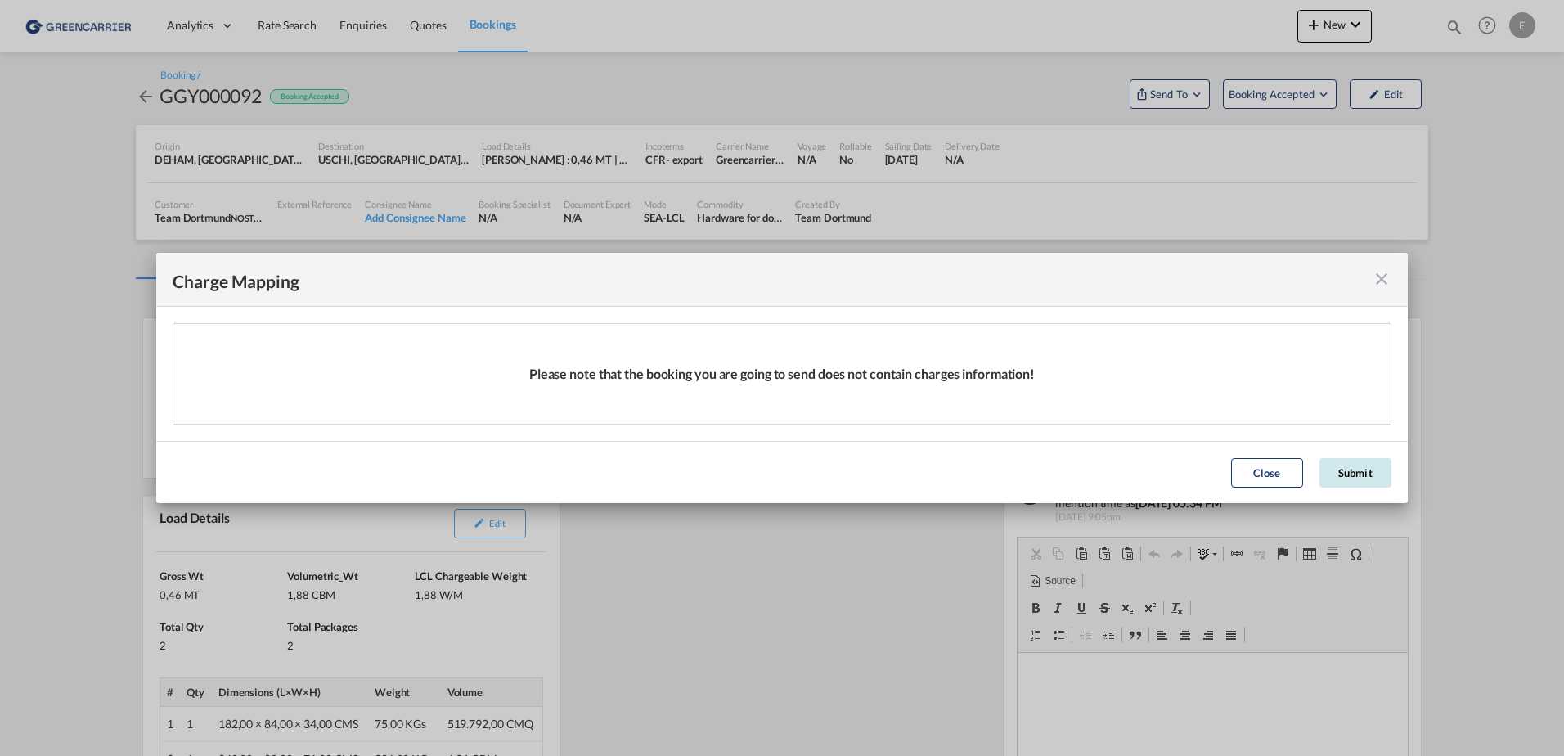
click at [1352, 473] on button "Submit" at bounding box center [1355, 472] width 72 height 29
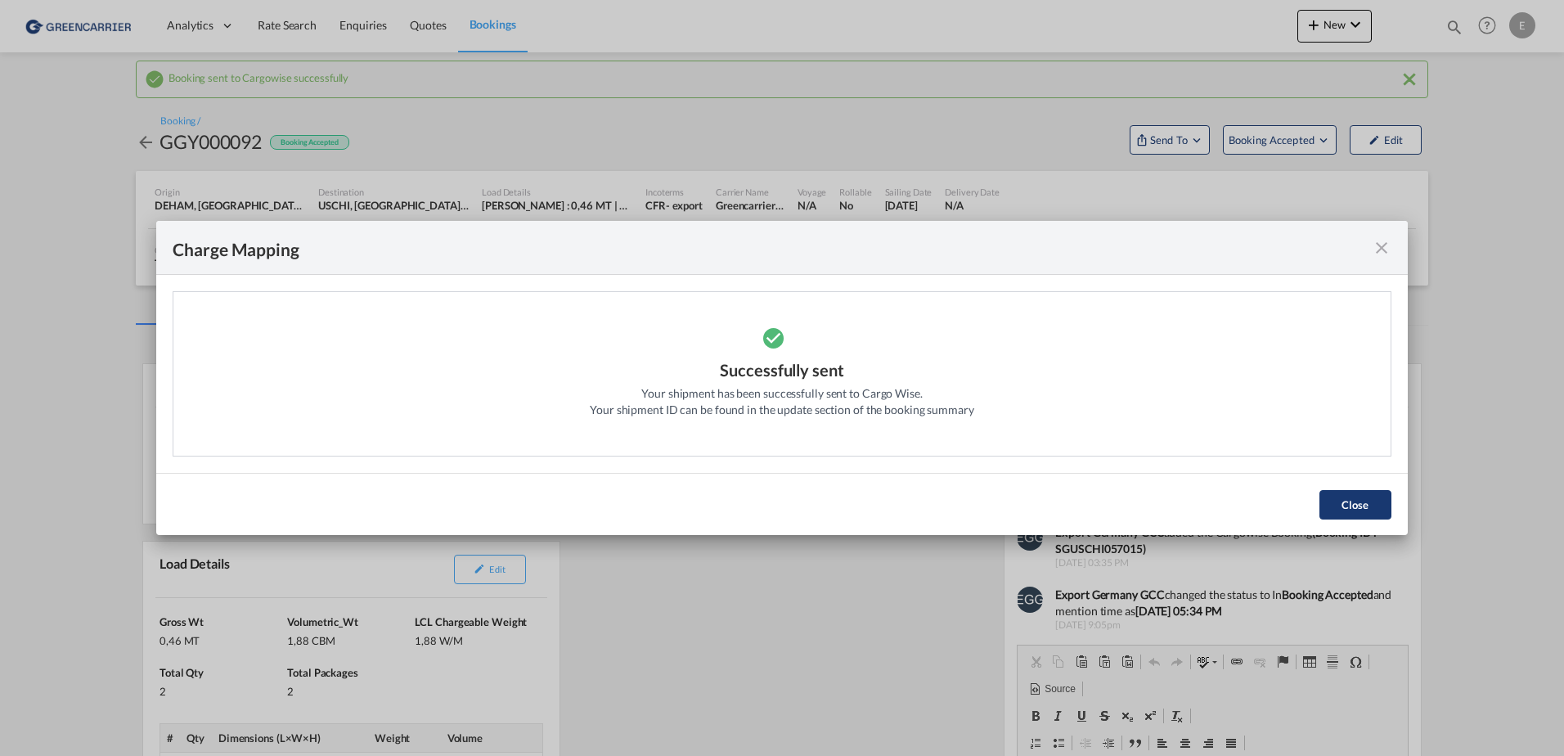
click at [1353, 497] on button "Close" at bounding box center [1355, 504] width 72 height 29
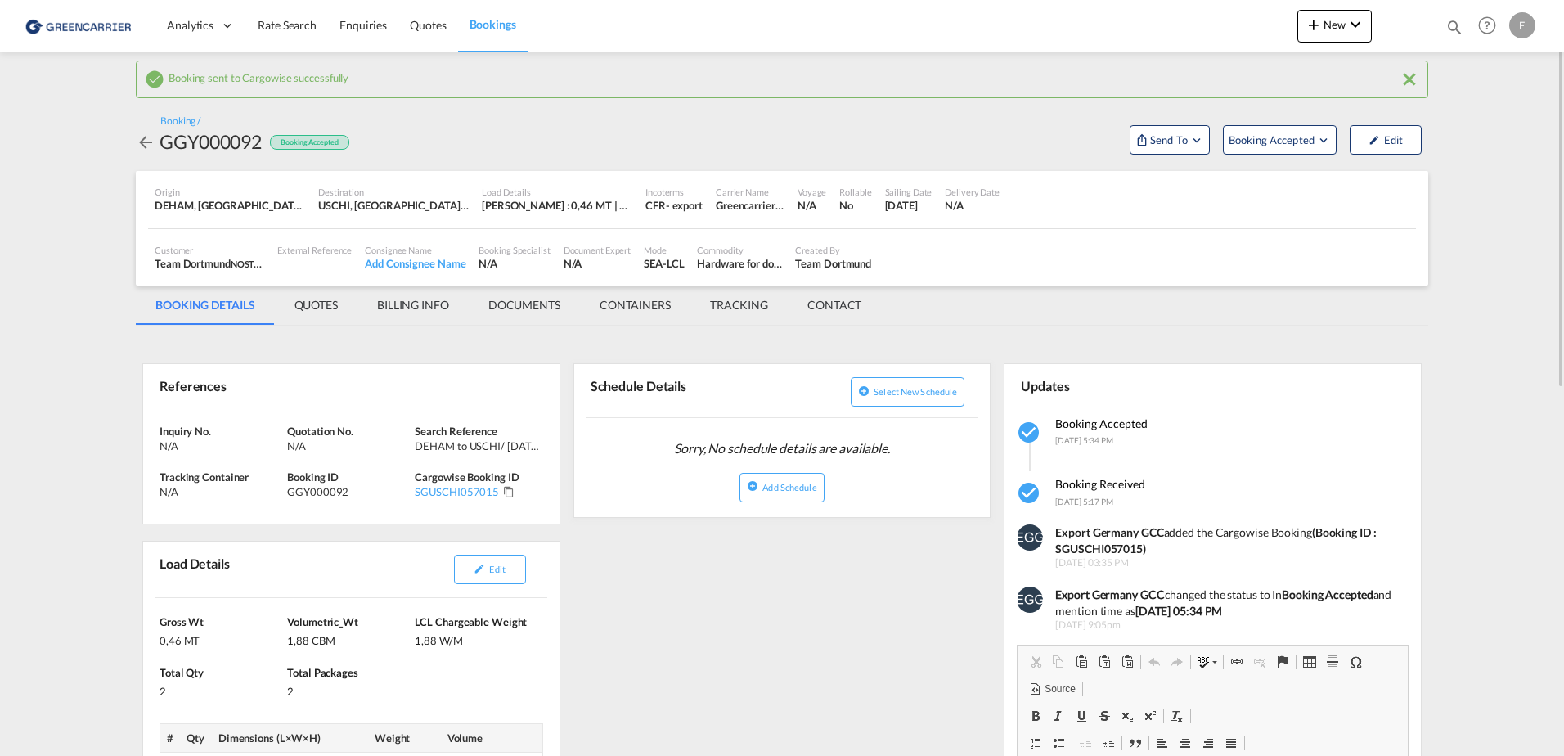
drag, startPoint x: 1431, startPoint y: 507, endPoint x: 1427, endPoint y: 567, distance: 59.9
drag, startPoint x: 1351, startPoint y: 478, endPoint x: 1351, endPoint y: 555, distance: 76.9
drag, startPoint x: 1400, startPoint y: 425, endPoint x: 1410, endPoint y: 505, distance: 80.0
drag, startPoint x: 587, startPoint y: 372, endPoint x: 557, endPoint y: 546, distance: 176.7
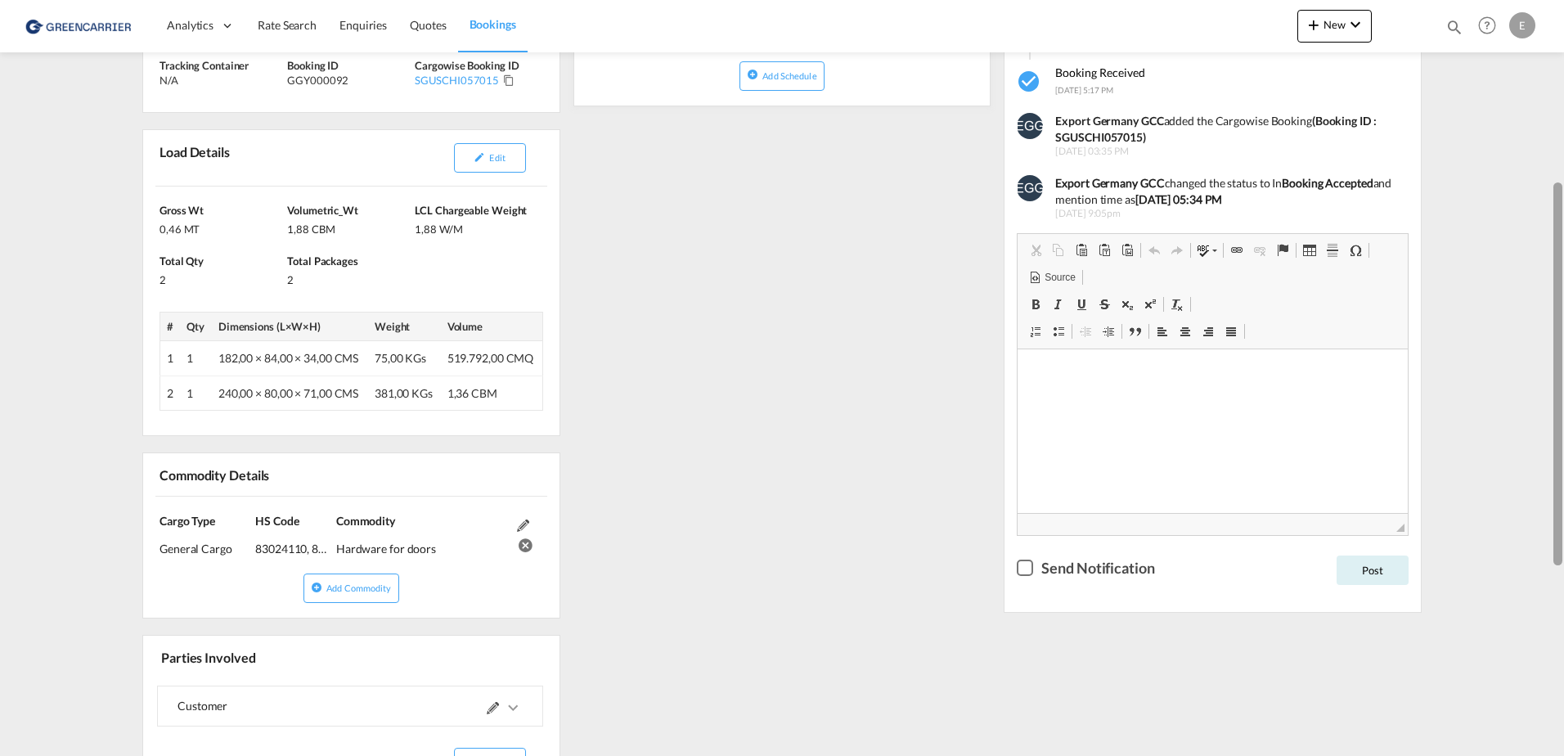
scroll to position [423, 0]
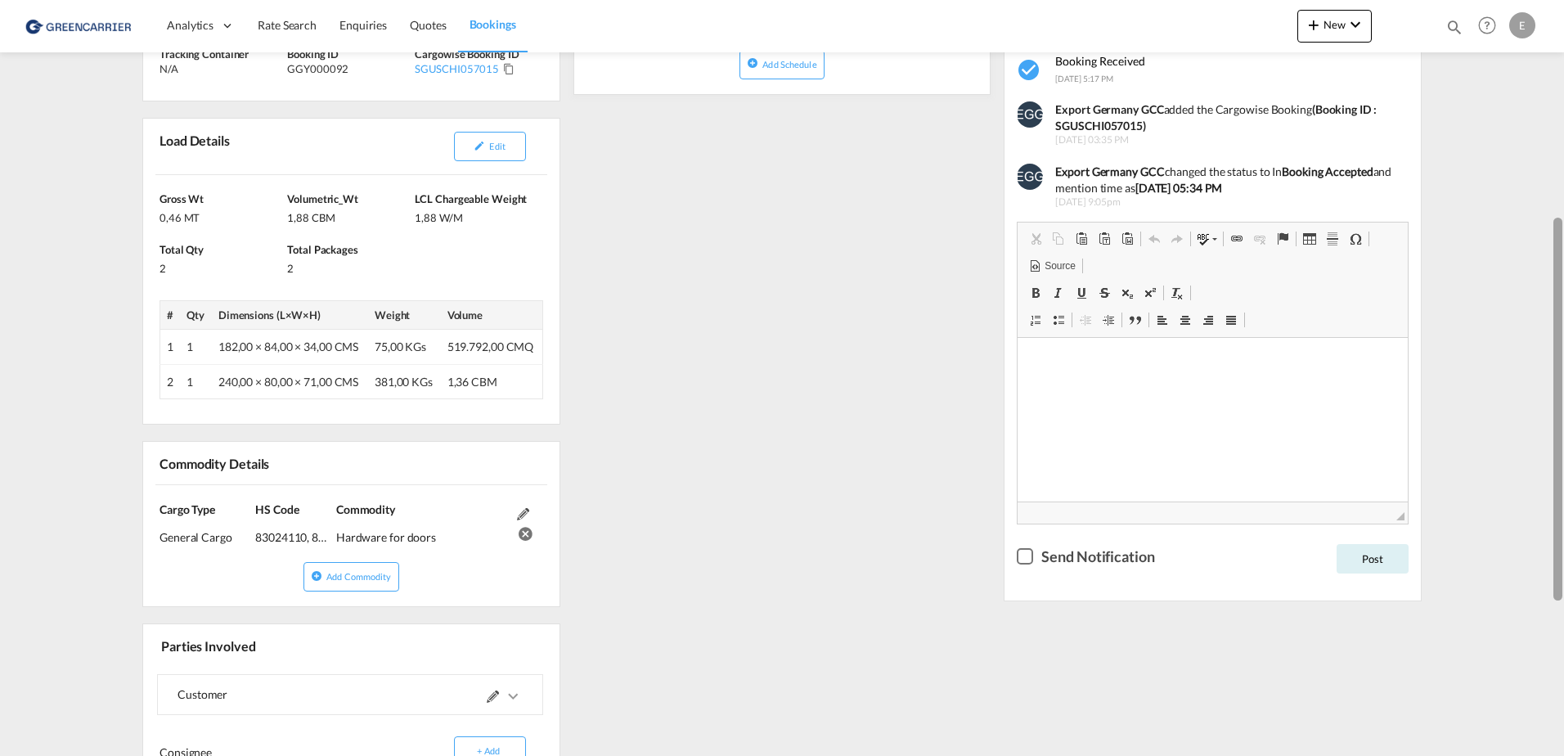
drag, startPoint x: 1561, startPoint y: 236, endPoint x: 1549, endPoint y: 452, distance: 215.5
click at [1549, 452] on md-content "Analytics Dashboard Rate Search Enquiries Quotes Bookings New Quote Bookings" at bounding box center [782, 378] width 1564 height 756
drag, startPoint x: 428, startPoint y: 539, endPoint x: 339, endPoint y: 539, distance: 88.3
click at [339, 539] on div "Hardware for doors" at bounding box center [422, 531] width 173 height 29
copy div "Hardware for door"
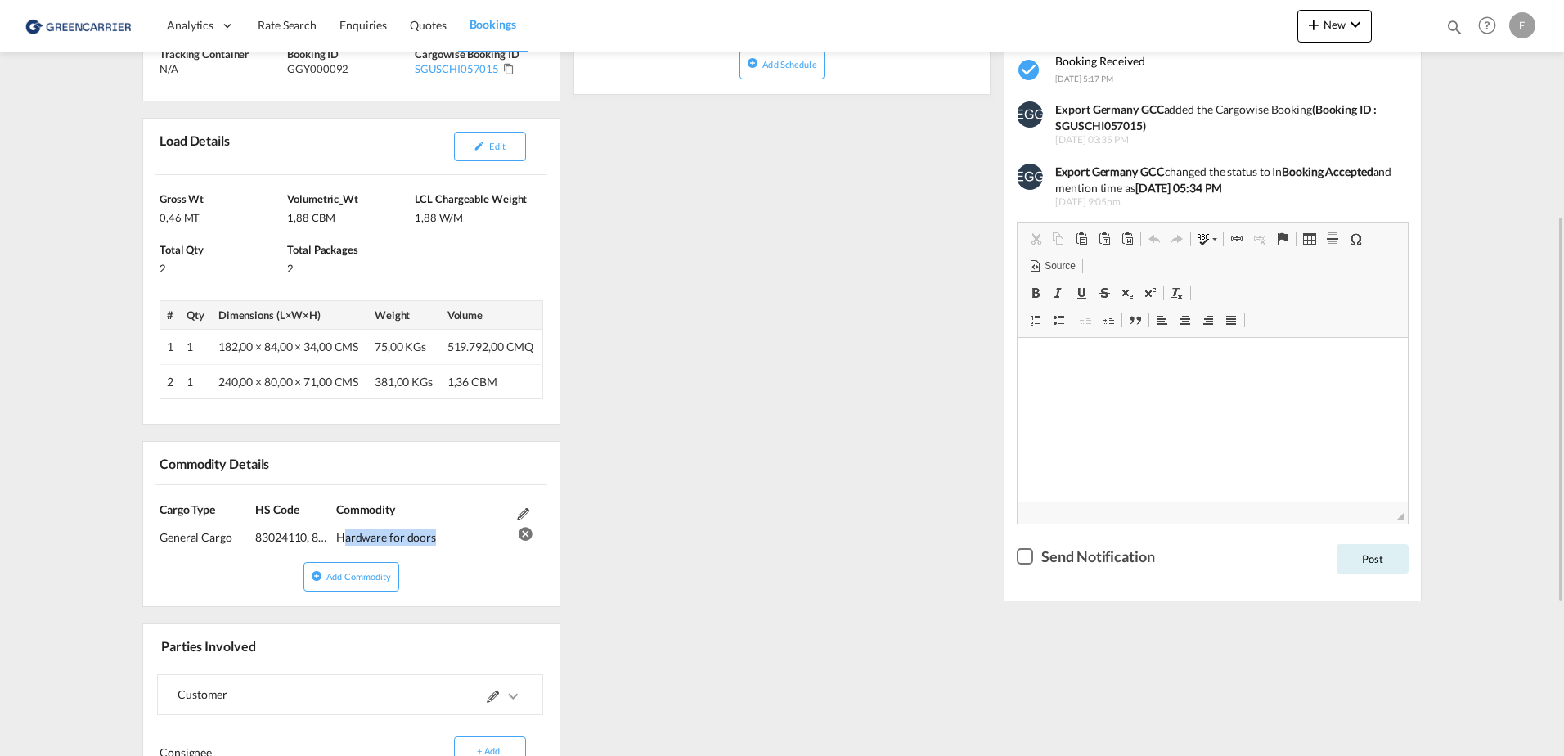
click at [285, 541] on div "83024110, 85011099, 39259010, 83016000, 83014011" at bounding box center [293, 531] width 77 height 29
copy div "83024110"
drag, startPoint x: 632, startPoint y: 420, endPoint x: 628, endPoint y: 564, distance: 144.0
drag, startPoint x: 618, startPoint y: 586, endPoint x: 602, endPoint y: 654, distance: 70.5
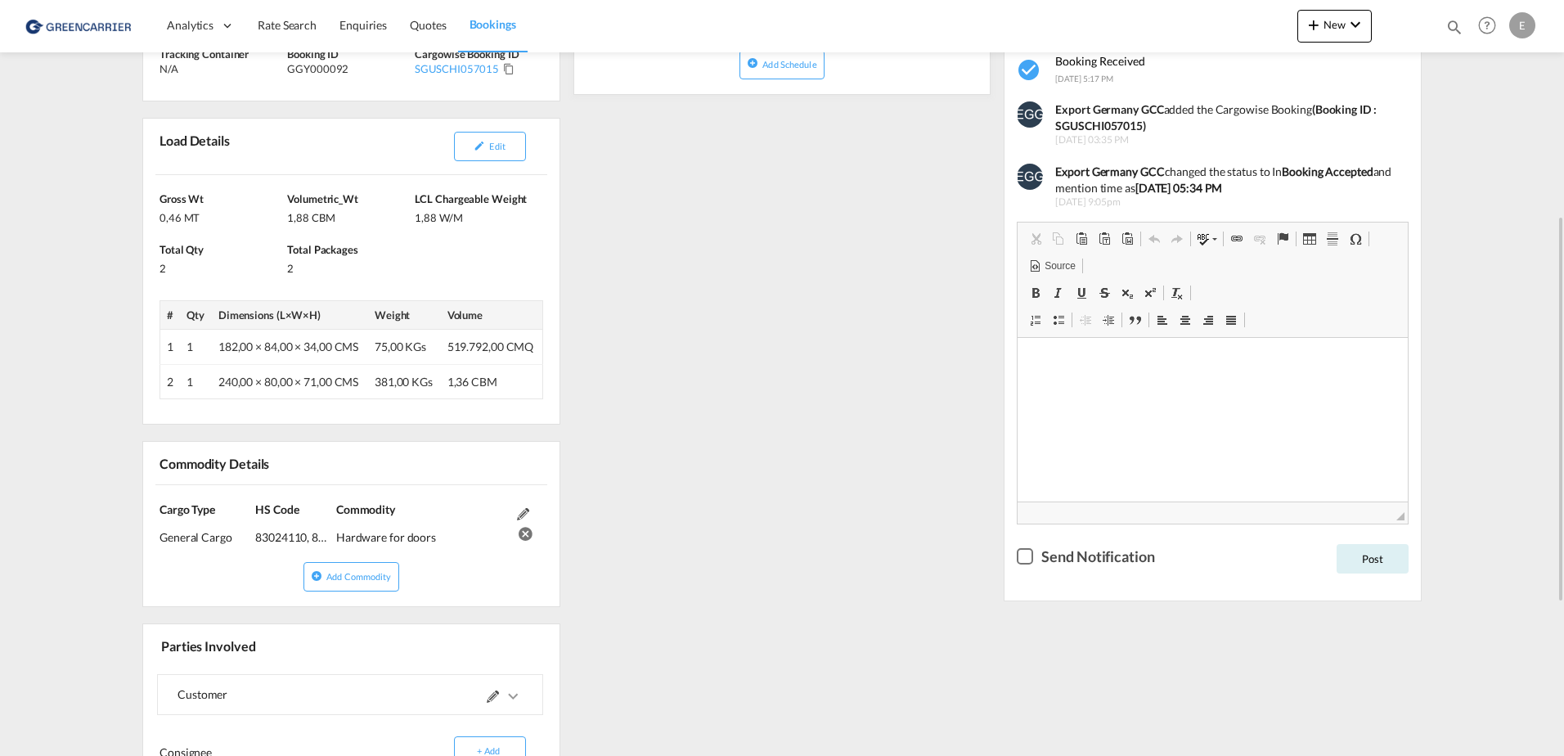
drag, startPoint x: 934, startPoint y: 420, endPoint x: 928, endPoint y: 291, distance: 128.6
